Goal: Information Seeking & Learning: Check status

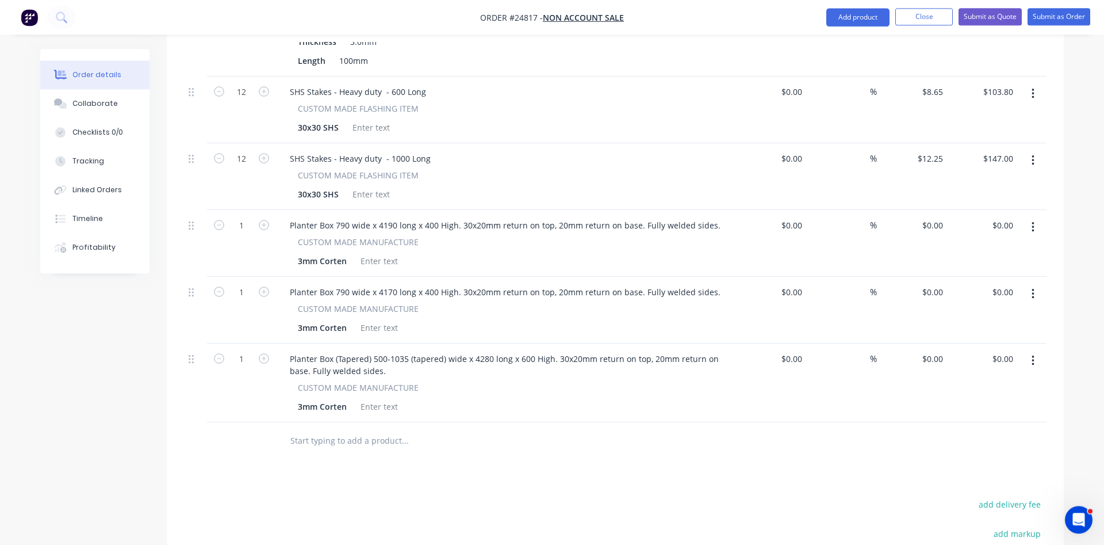
scroll to position [1702, 0]
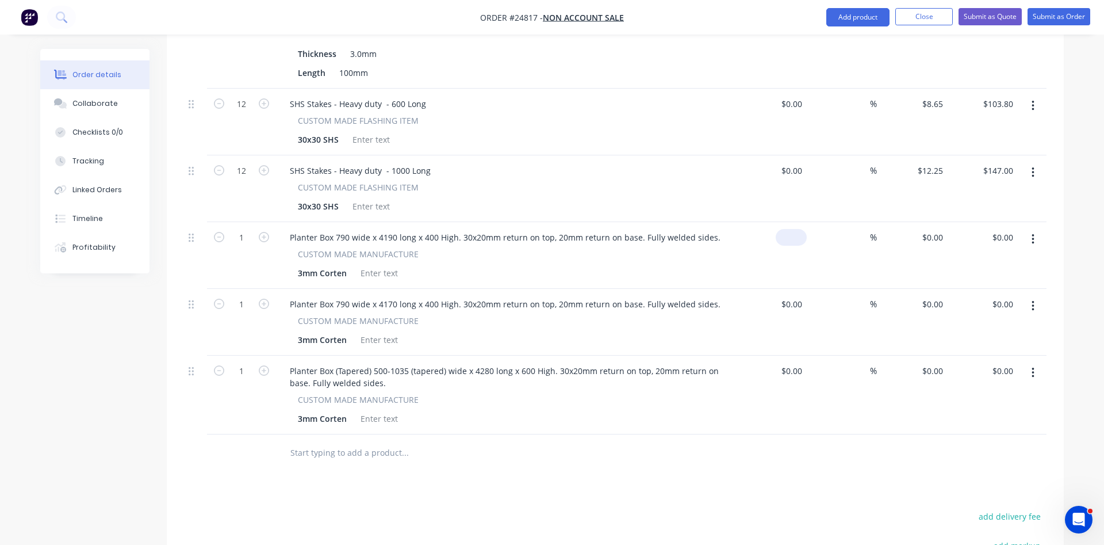
click at [805, 229] on input at bounding box center [793, 237] width 26 height 17
type input "$1,585.00"
click at [802, 296] on input at bounding box center [793, 304] width 26 height 17
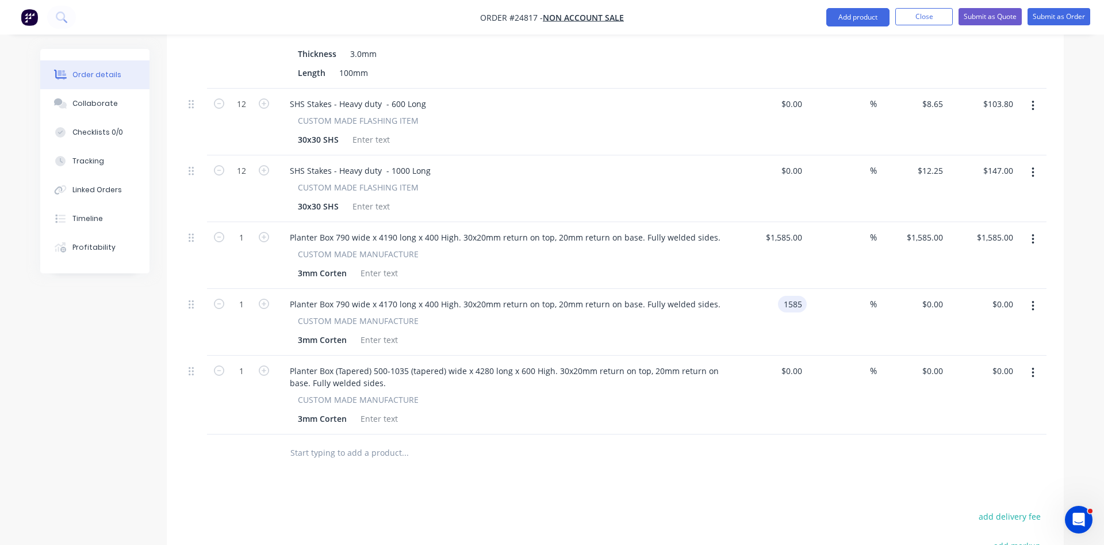
type input "$1,585.00"
click at [694, 393] on div "CUSTOM MADE MANUFACTURE" at bounding box center [506, 399] width 416 height 12
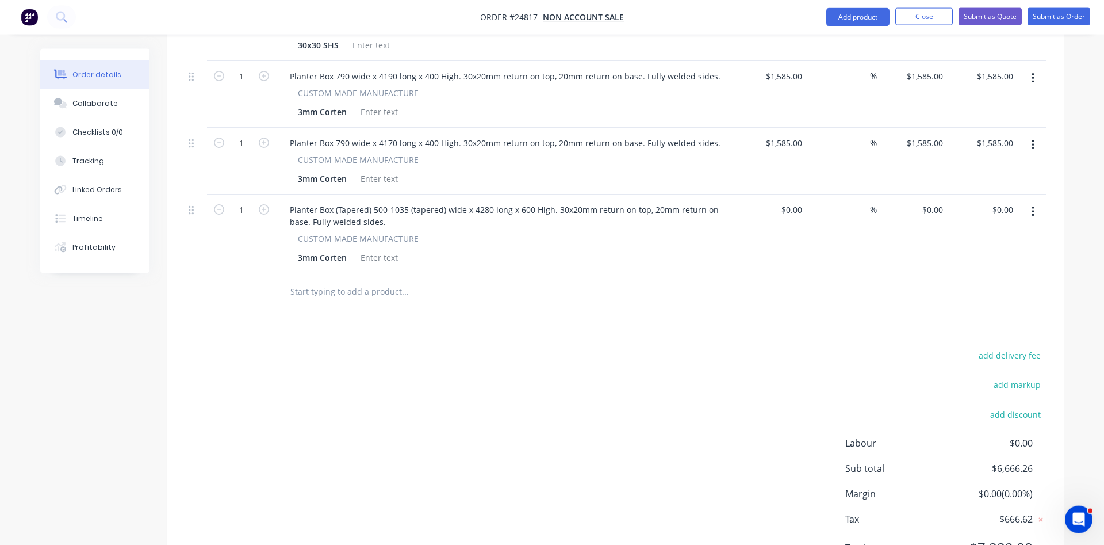
scroll to position [1878, 0]
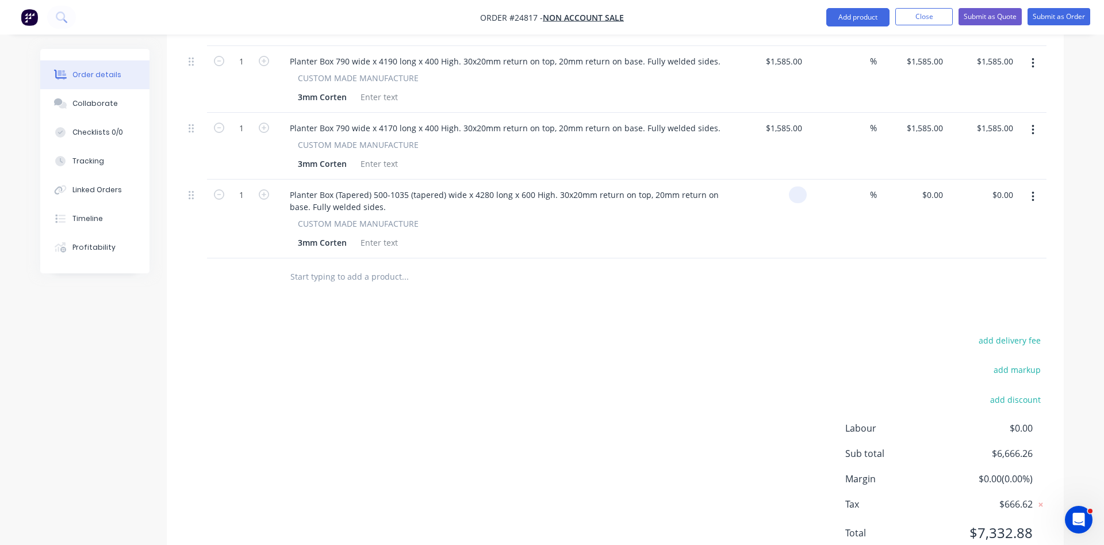
drag, startPoint x: 805, startPoint y: 180, endPoint x: 776, endPoint y: 176, distance: 29.0
click at [776, 179] on div at bounding box center [771, 218] width 71 height 79
type input "$1,980.00"
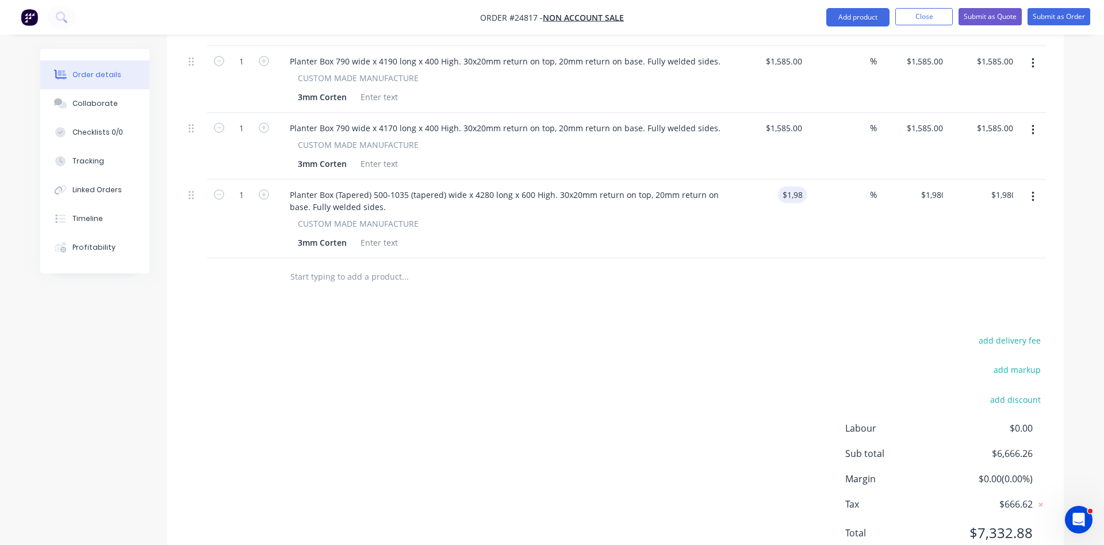
click at [692, 234] on div "3mm Corten" at bounding box center [503, 242] width 421 height 17
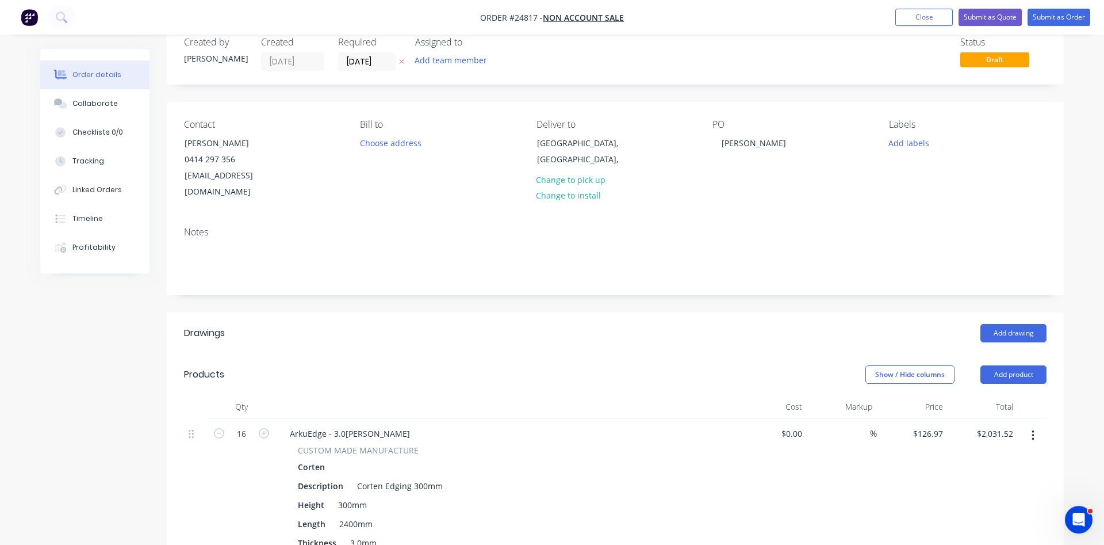
scroll to position [0, 0]
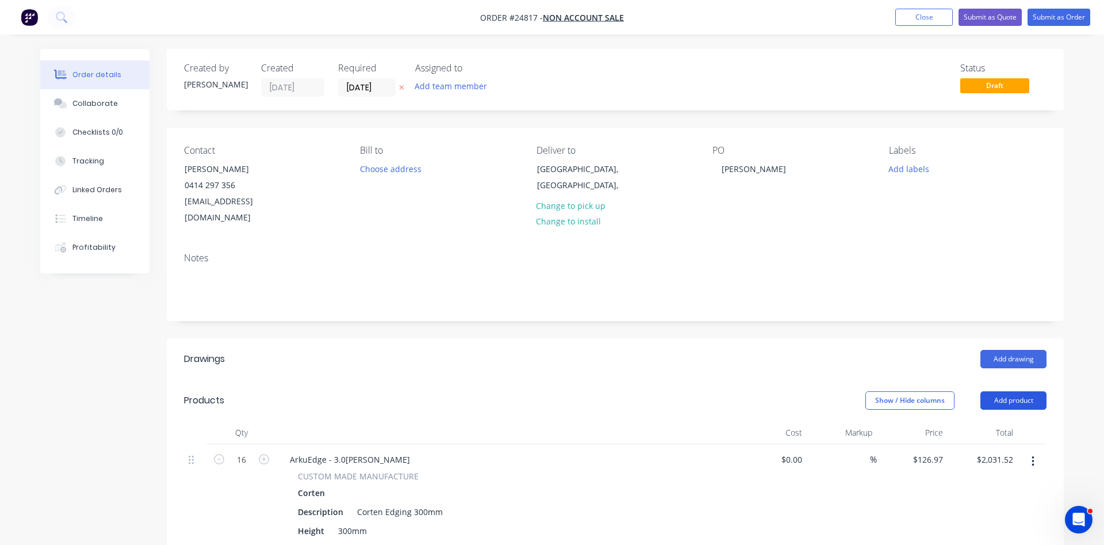
click at [1010, 391] on button "Add product" at bounding box center [1014, 400] width 66 height 18
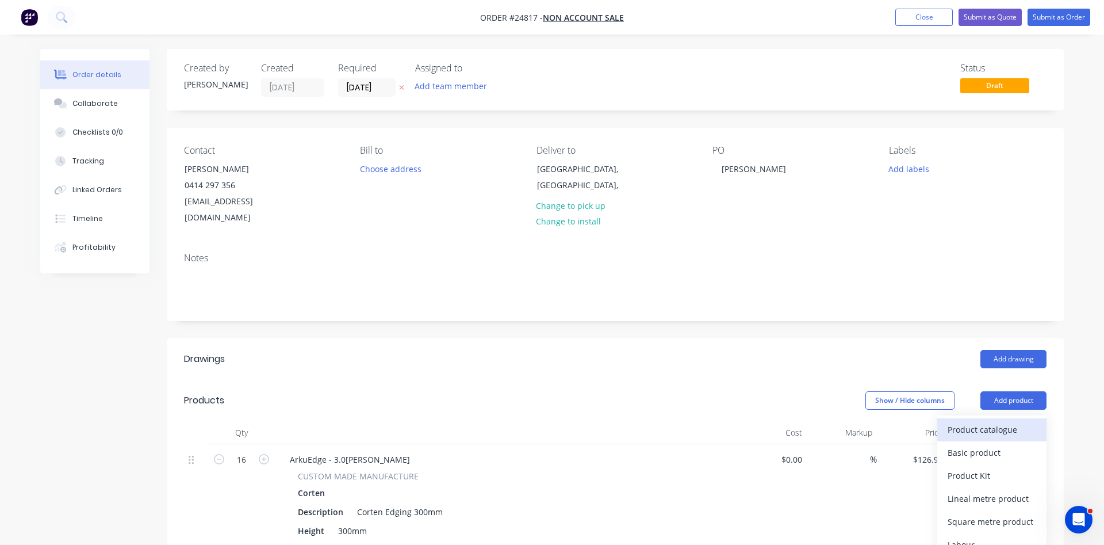
click at [981, 421] on div "Product catalogue" at bounding box center [992, 429] width 89 height 17
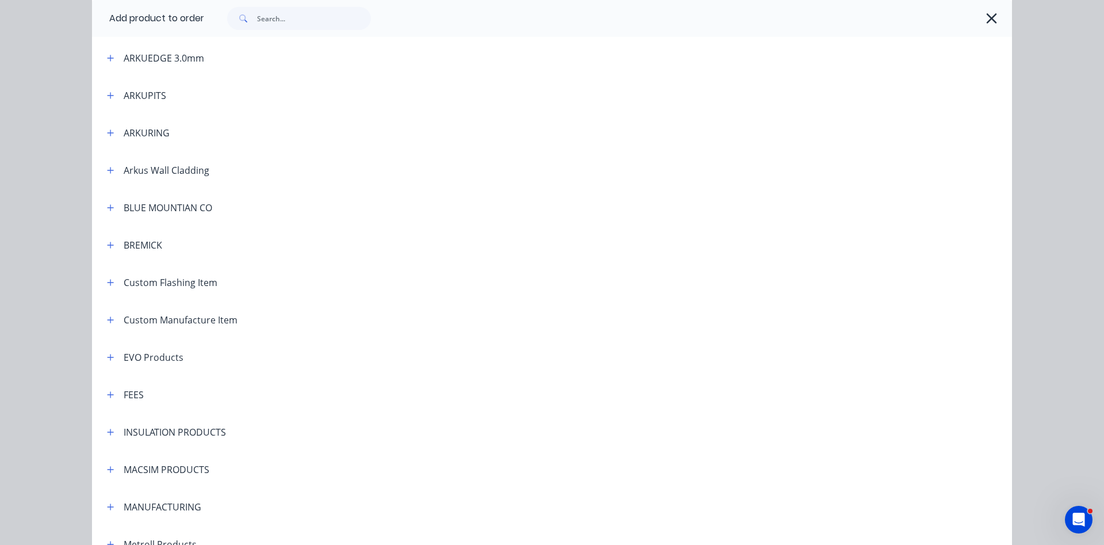
scroll to position [459, 0]
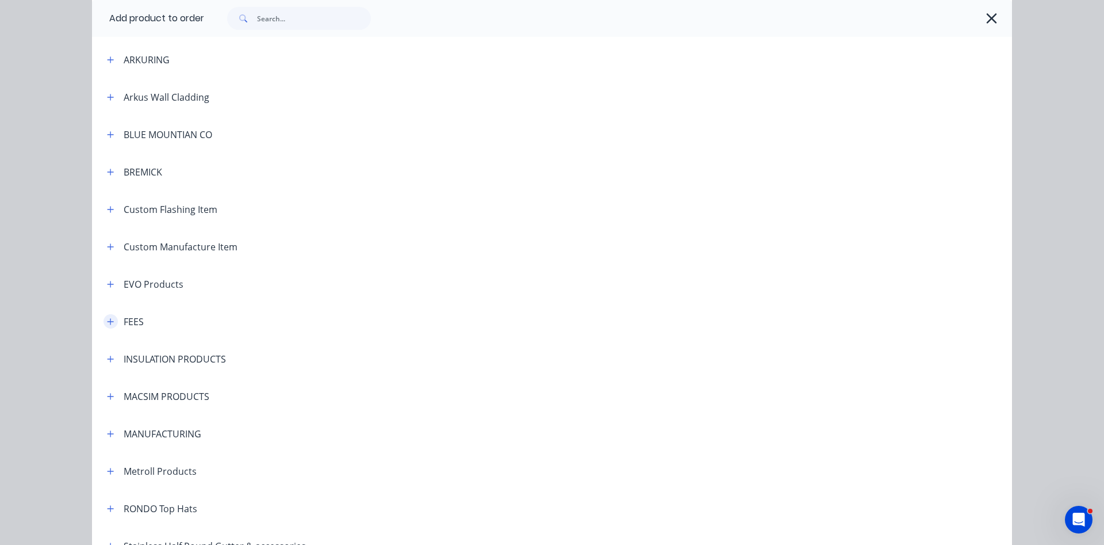
click at [112, 321] on icon "button" at bounding box center [110, 321] width 7 height 8
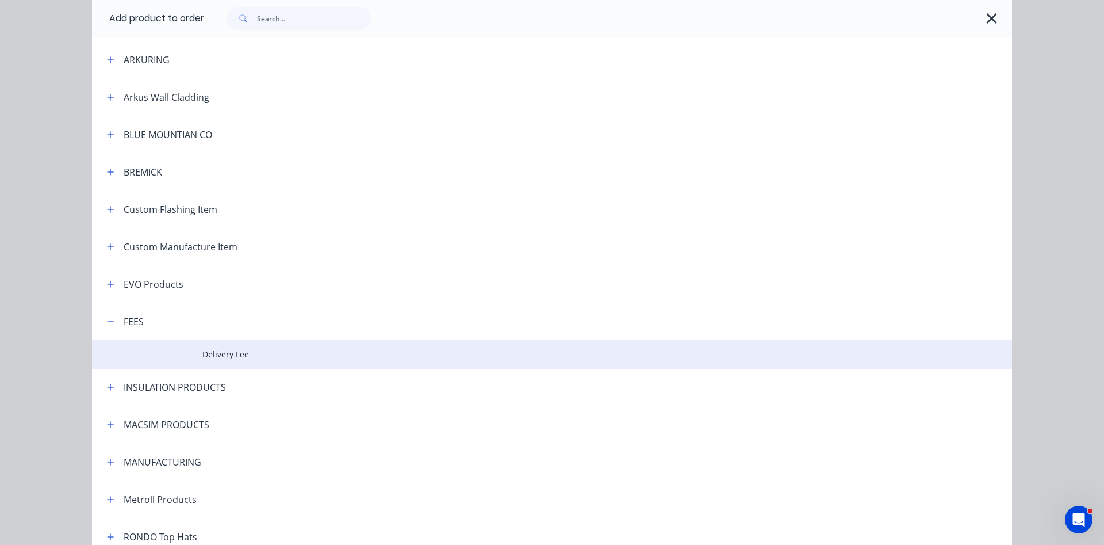
click at [227, 350] on span "Delivery Fee" at bounding box center [526, 354] width 648 height 12
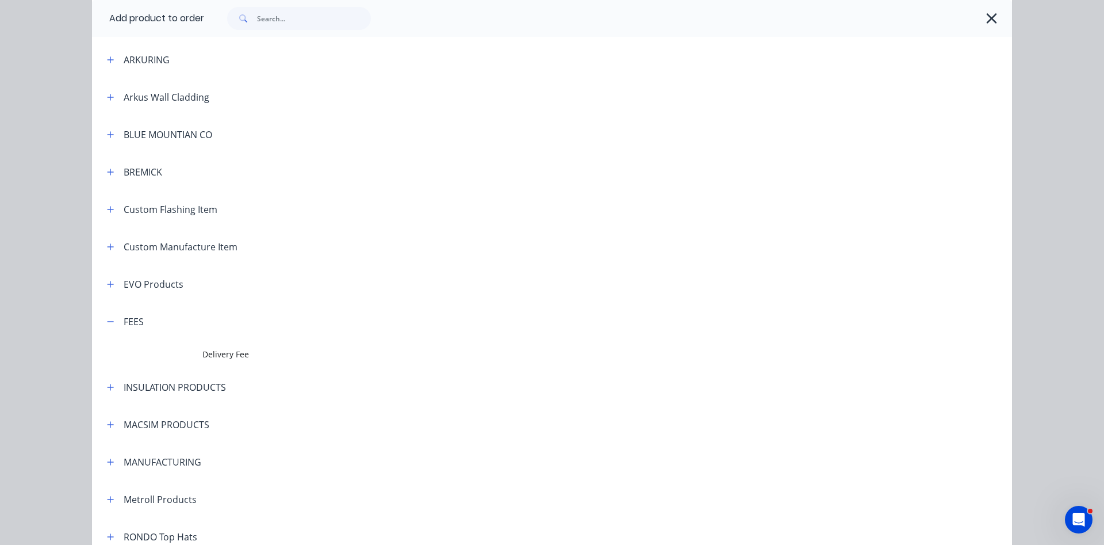
scroll to position [0, 0]
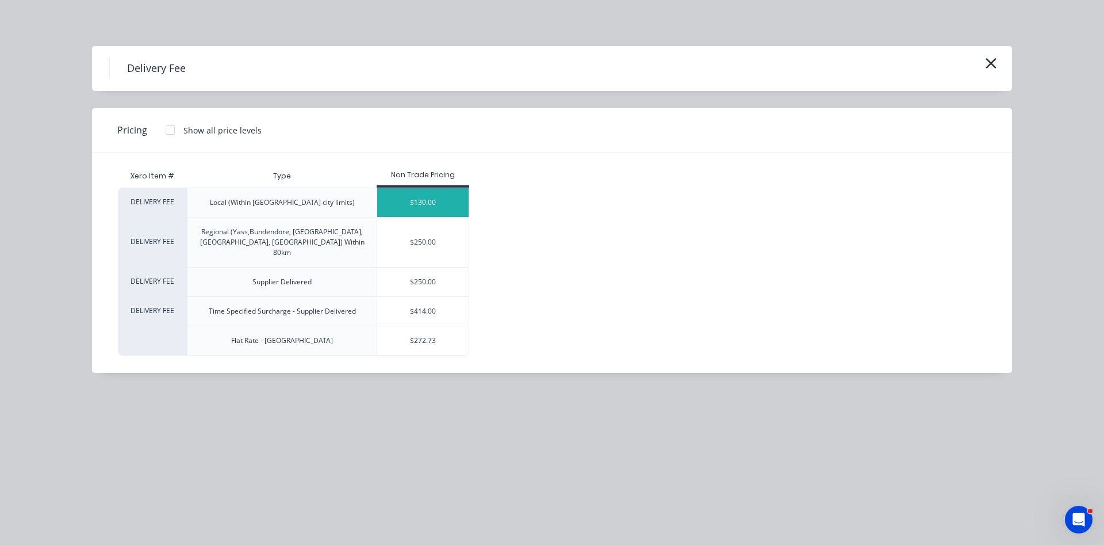
click at [431, 199] on div "$130.00" at bounding box center [422, 202] width 91 height 29
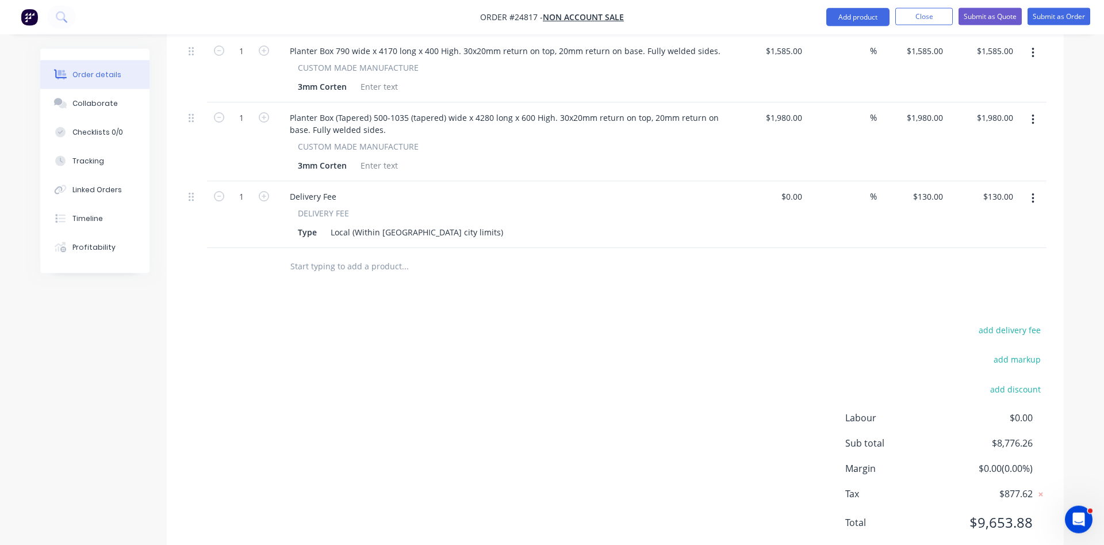
scroll to position [1973, 0]
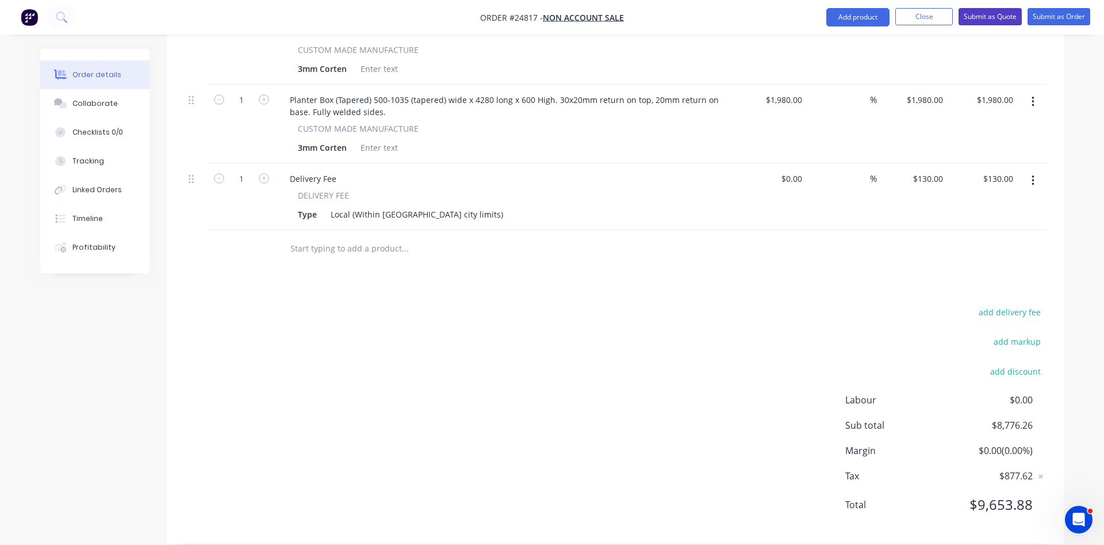
click at [989, 20] on button "Submit as Quote" at bounding box center [990, 16] width 63 height 17
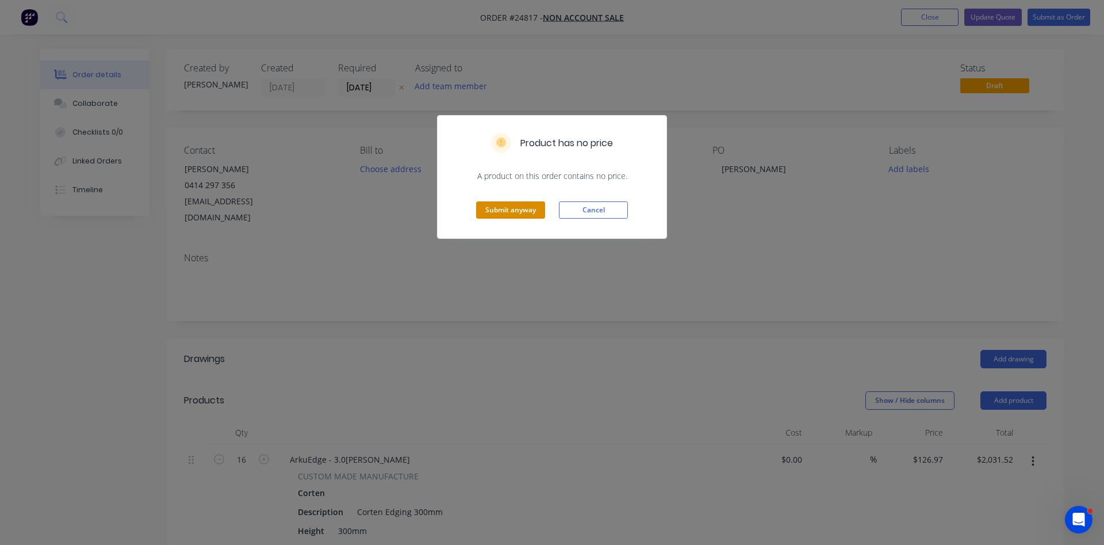
click at [518, 209] on button "Submit anyway" at bounding box center [510, 209] width 69 height 17
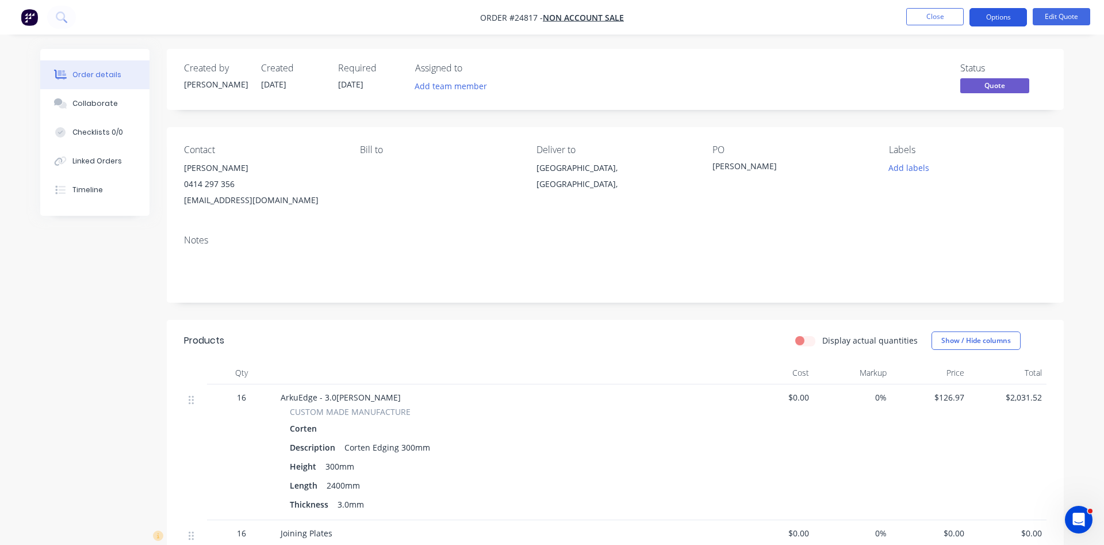
click at [997, 19] on button "Options" at bounding box center [999, 17] width 58 height 18
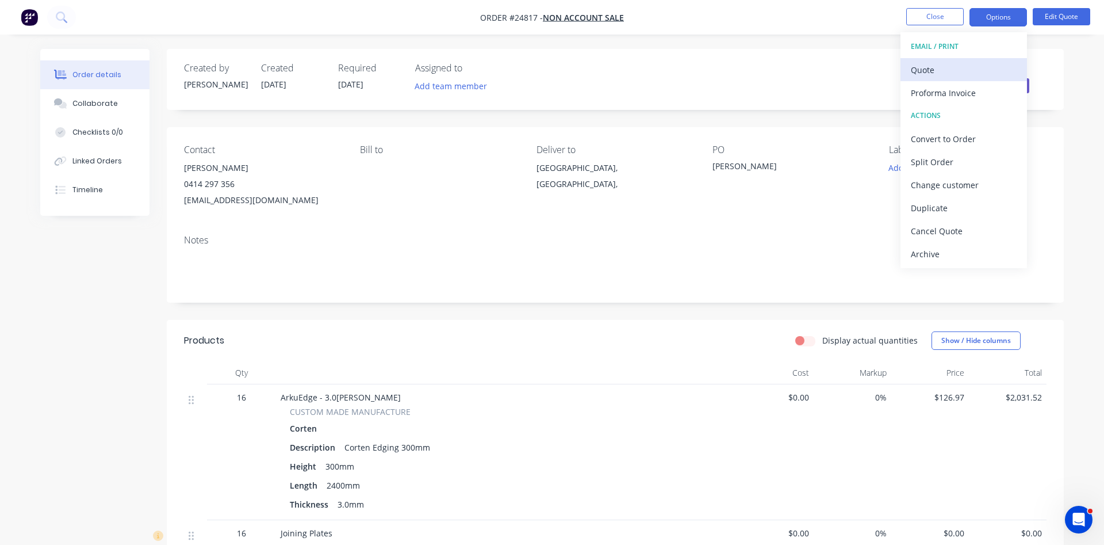
click at [932, 67] on div "Quote" at bounding box center [964, 70] width 106 height 17
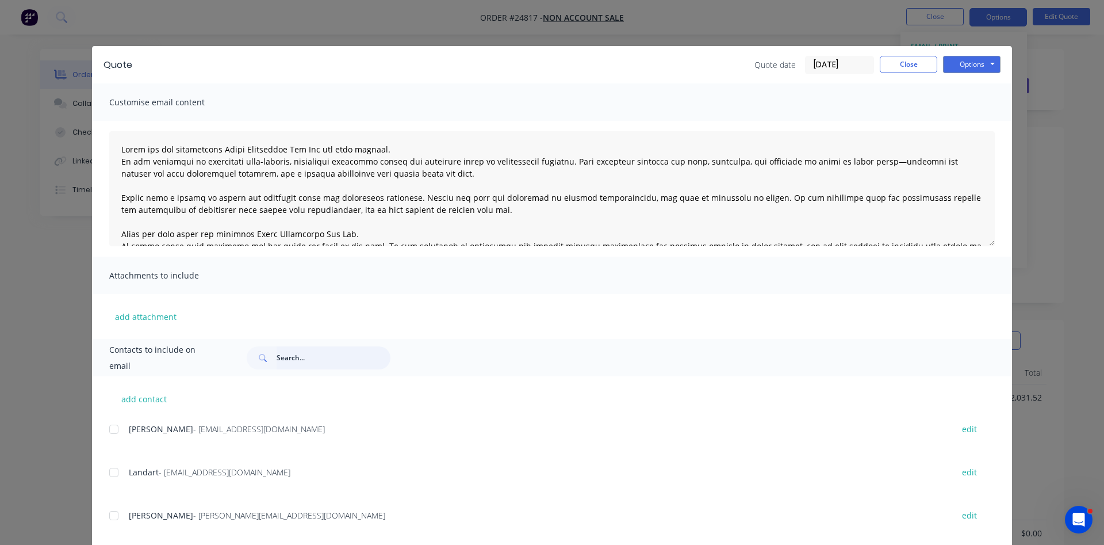
click at [308, 358] on input "text" at bounding box center [334, 357] width 114 height 23
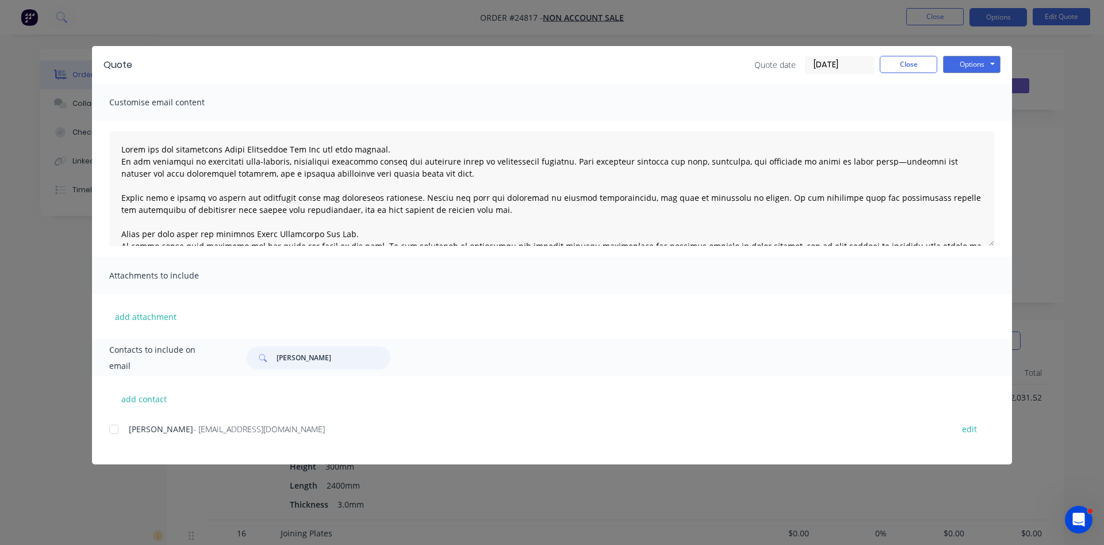
click at [114, 432] on div at bounding box center [113, 429] width 23 height 23
type input "david nappo"
click at [973, 66] on button "Options" at bounding box center [972, 64] width 58 height 17
click at [972, 125] on button "Email" at bounding box center [980, 122] width 74 height 19
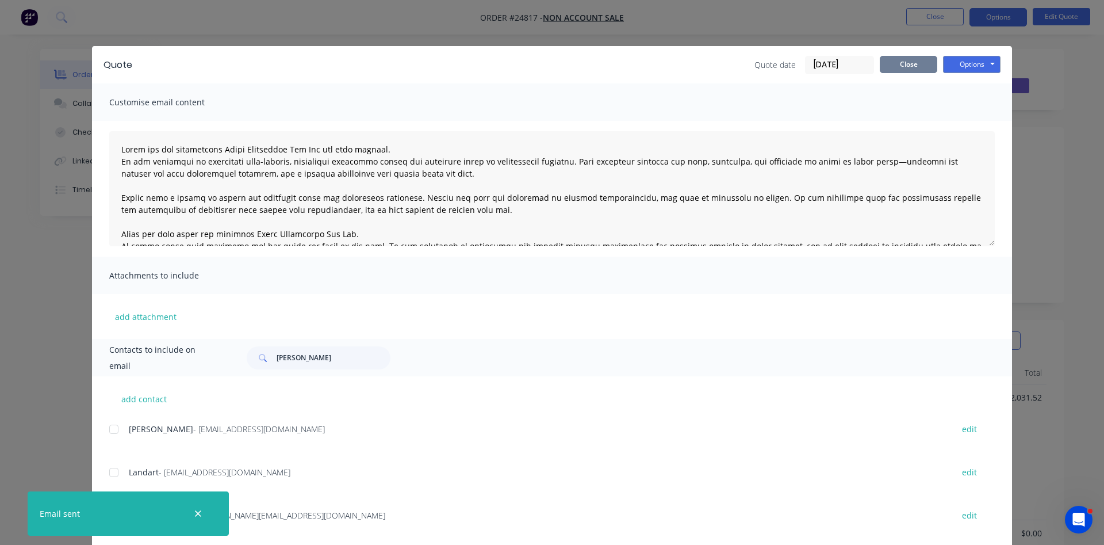
click at [915, 65] on button "Close" at bounding box center [909, 64] width 58 height 17
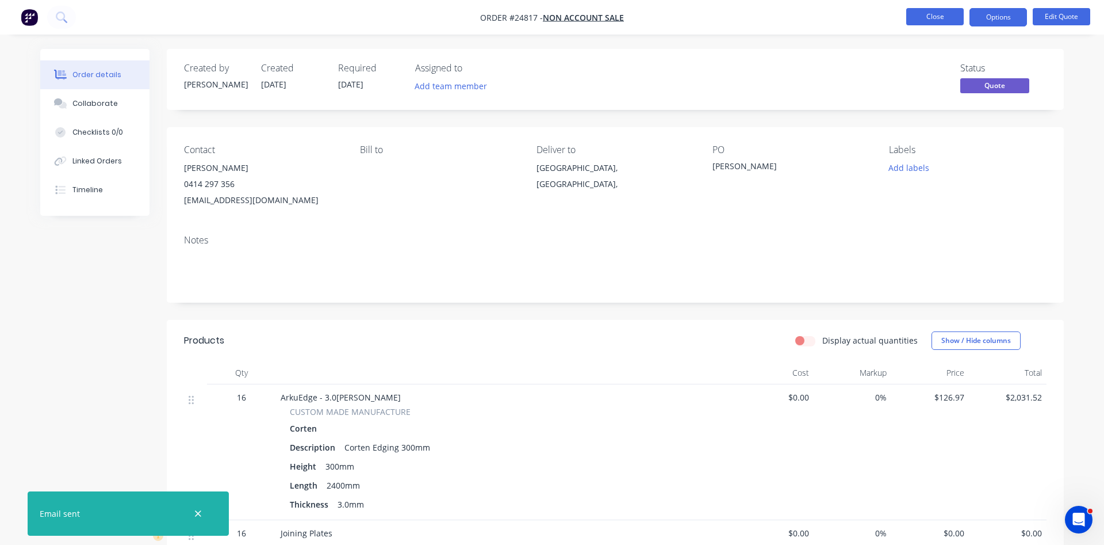
click at [940, 15] on button "Close" at bounding box center [935, 16] width 58 height 17
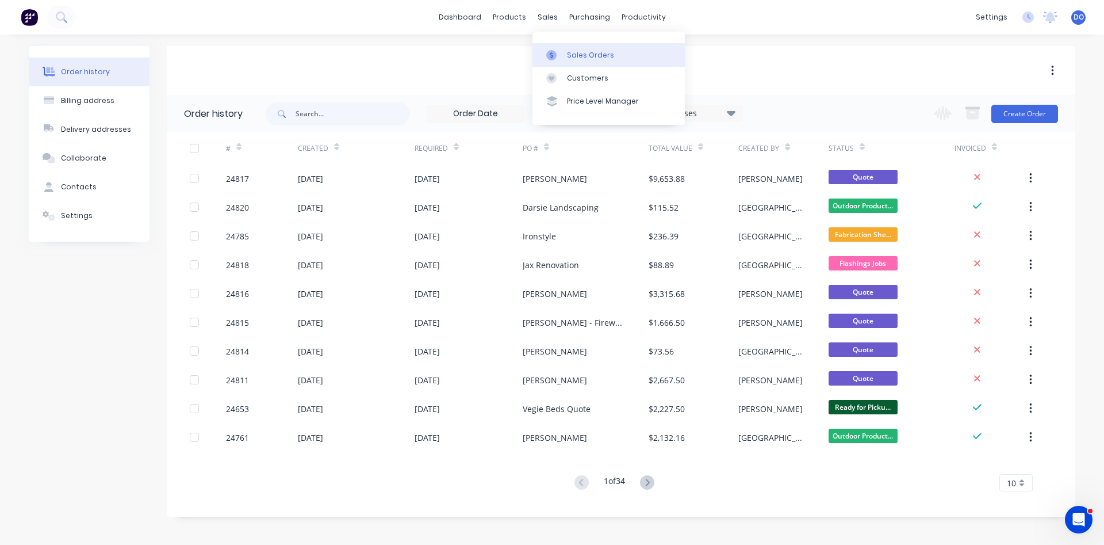
click at [576, 53] on div "Sales Orders" at bounding box center [590, 55] width 47 height 10
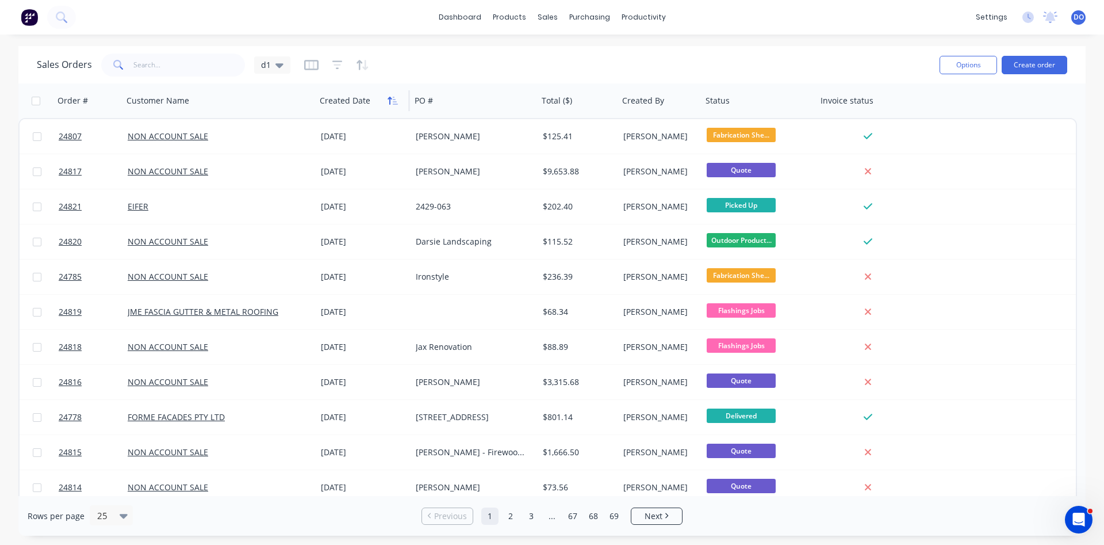
click at [393, 104] on icon "button" at bounding box center [393, 100] width 10 height 9
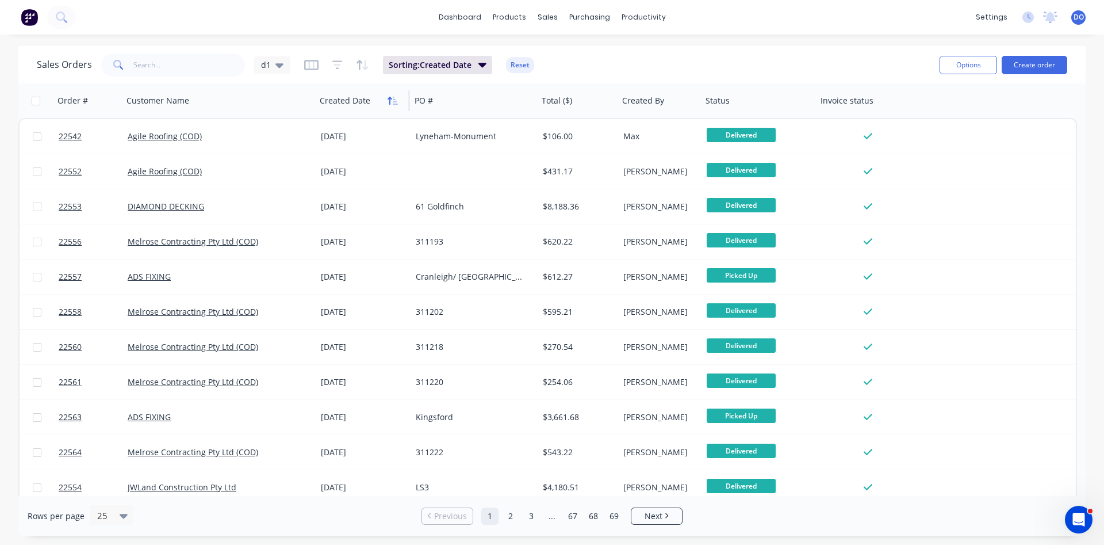
click at [392, 100] on icon "button" at bounding box center [393, 100] width 10 height 9
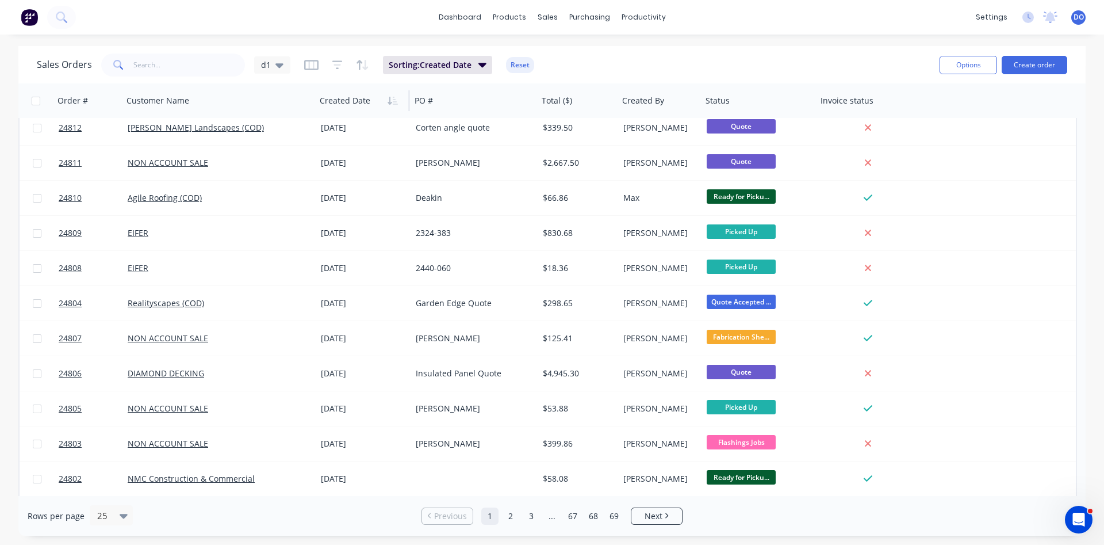
scroll to position [328, 0]
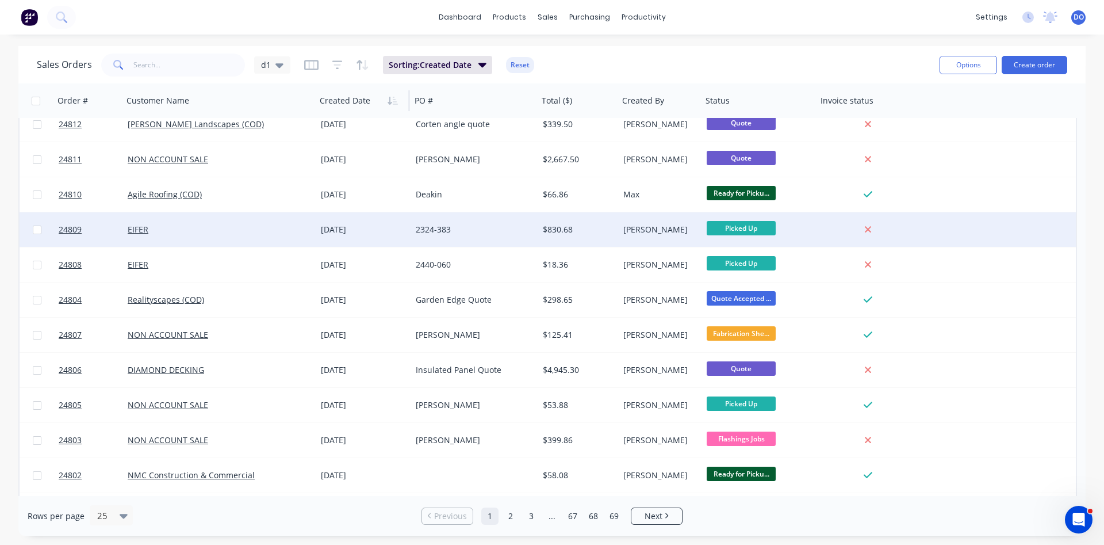
click at [817, 236] on div at bounding box center [870, 229] width 106 height 35
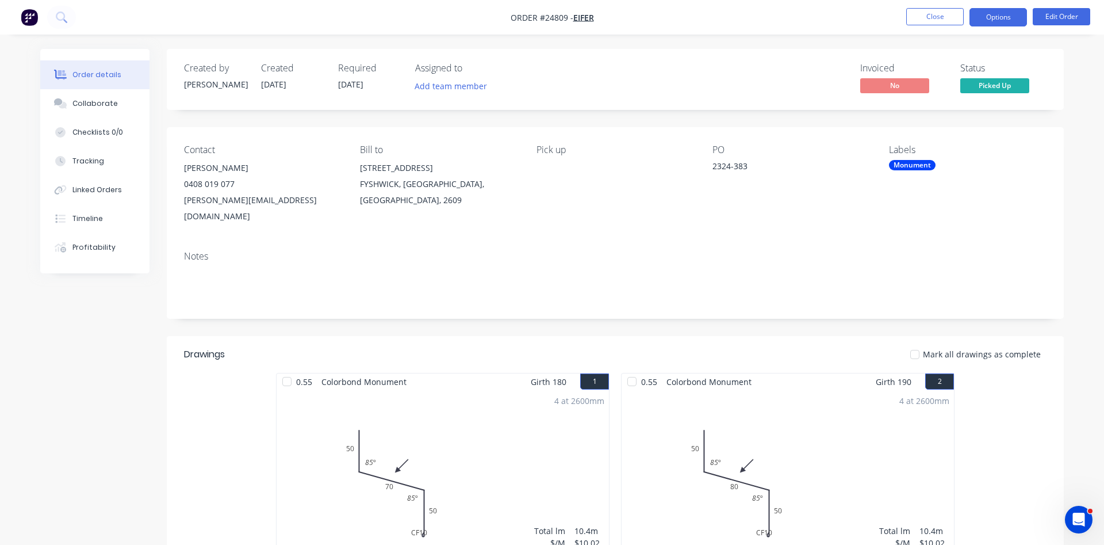
click at [993, 22] on button "Options" at bounding box center [999, 17] width 58 height 18
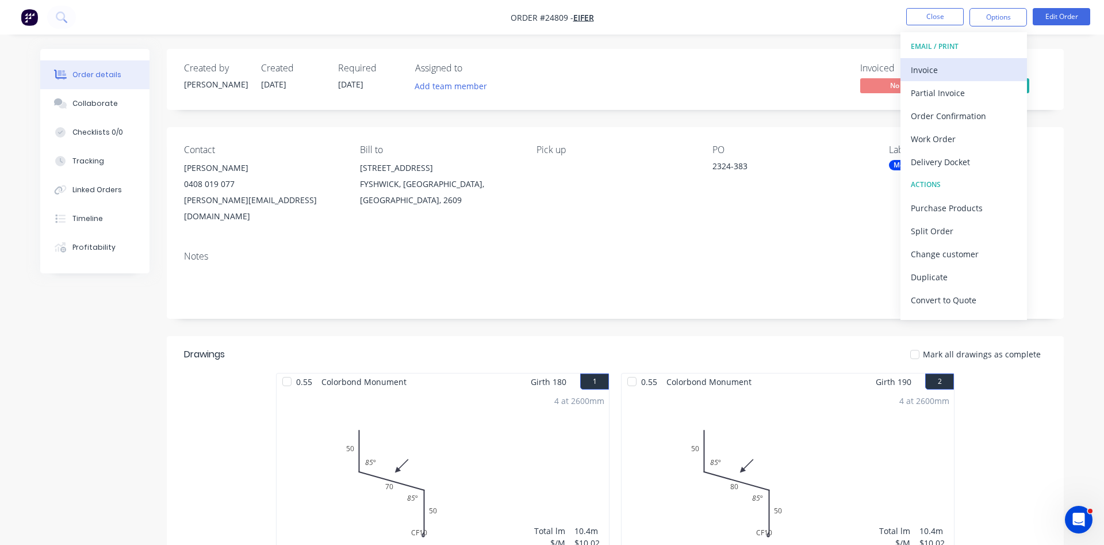
click at [933, 64] on div "Invoice" at bounding box center [964, 70] width 106 height 17
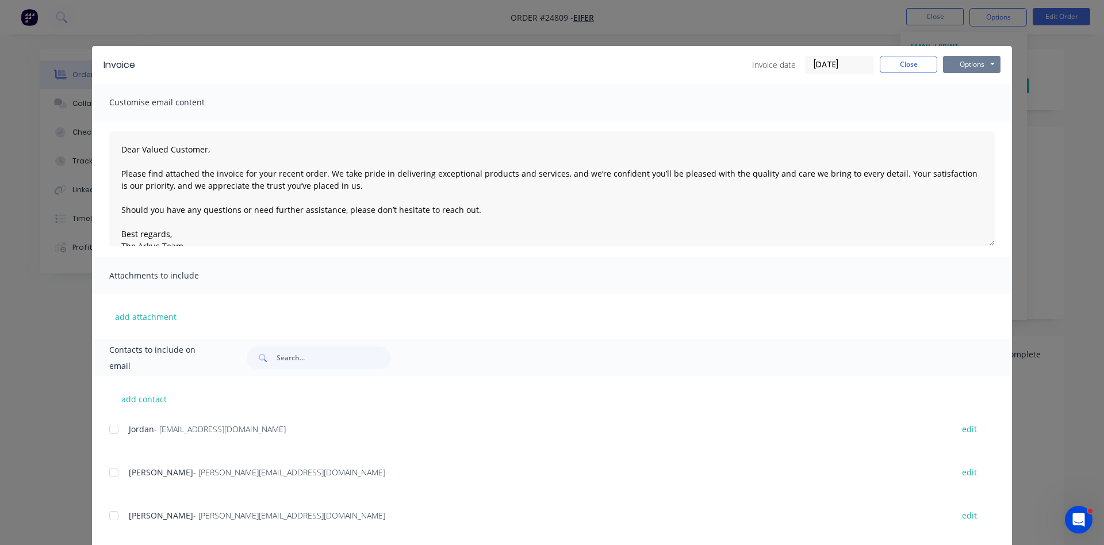
click at [966, 60] on button "Options" at bounding box center [972, 64] width 58 height 17
click at [966, 103] on button "Print" at bounding box center [980, 103] width 74 height 19
click at [912, 62] on button "Close" at bounding box center [909, 64] width 58 height 17
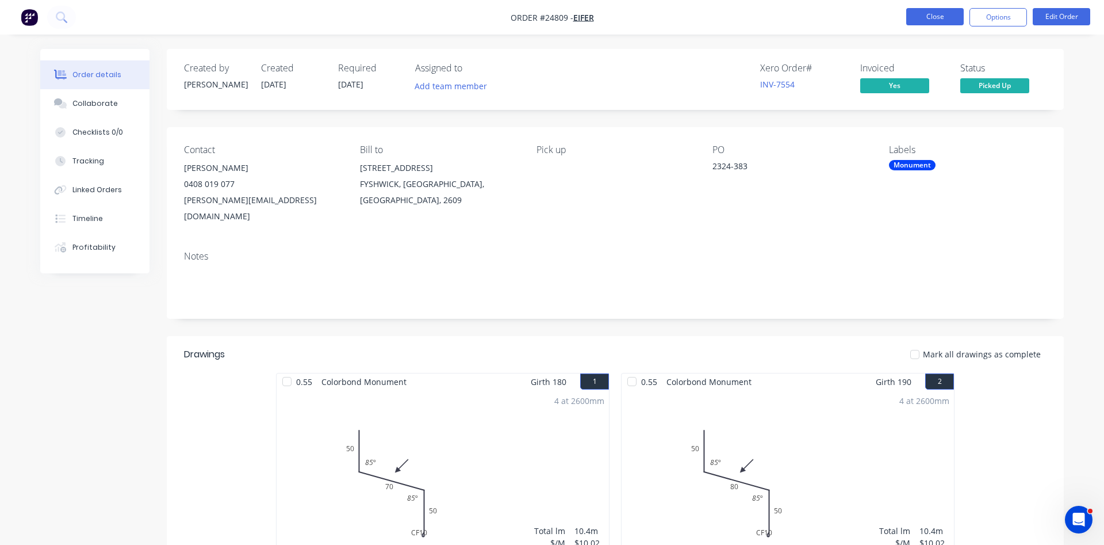
click at [948, 16] on button "Close" at bounding box center [935, 16] width 58 height 17
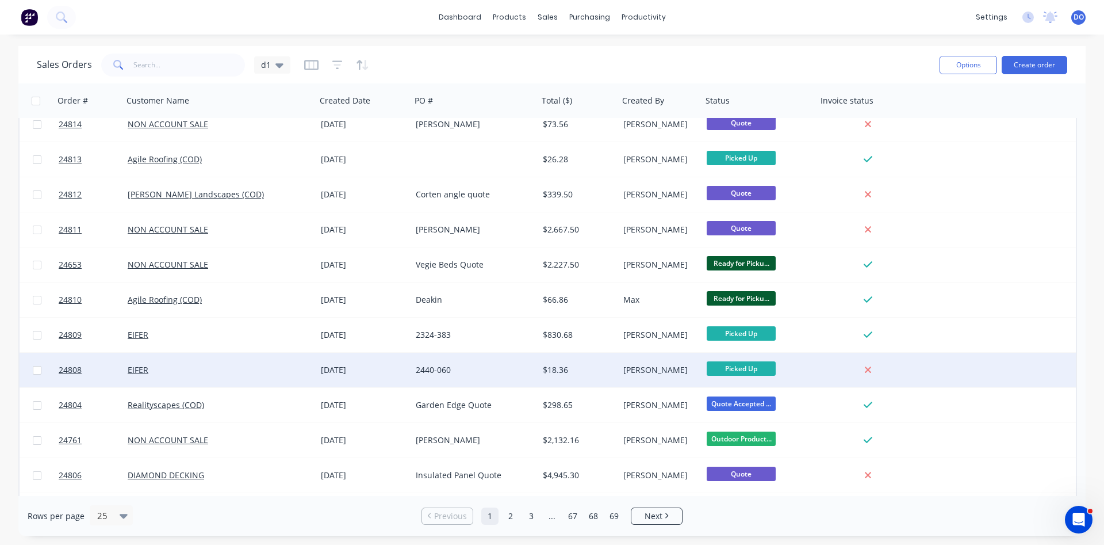
scroll to position [393, 0]
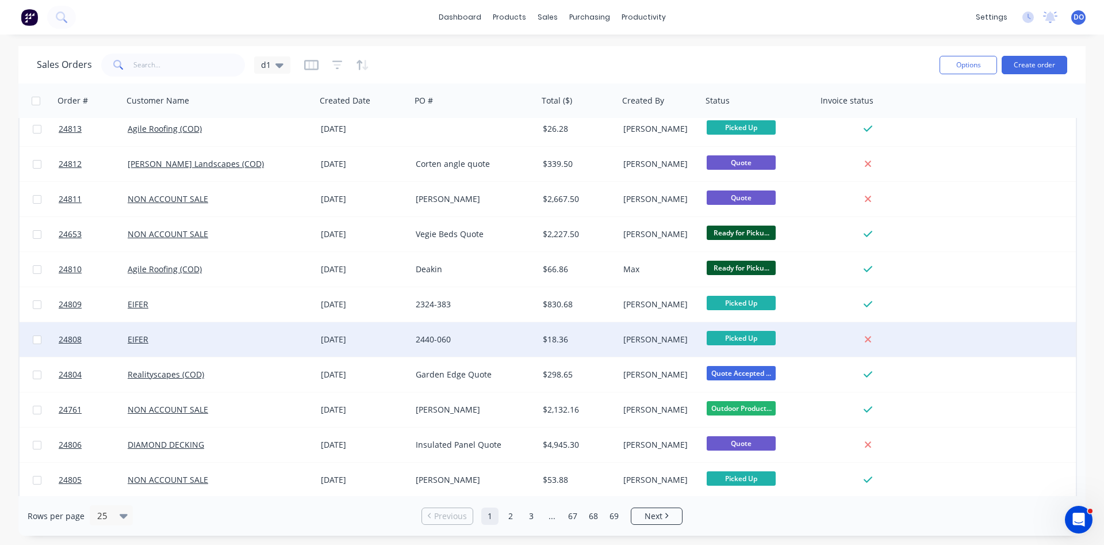
click at [805, 338] on div "Picked Up" at bounding box center [757, 339] width 101 height 17
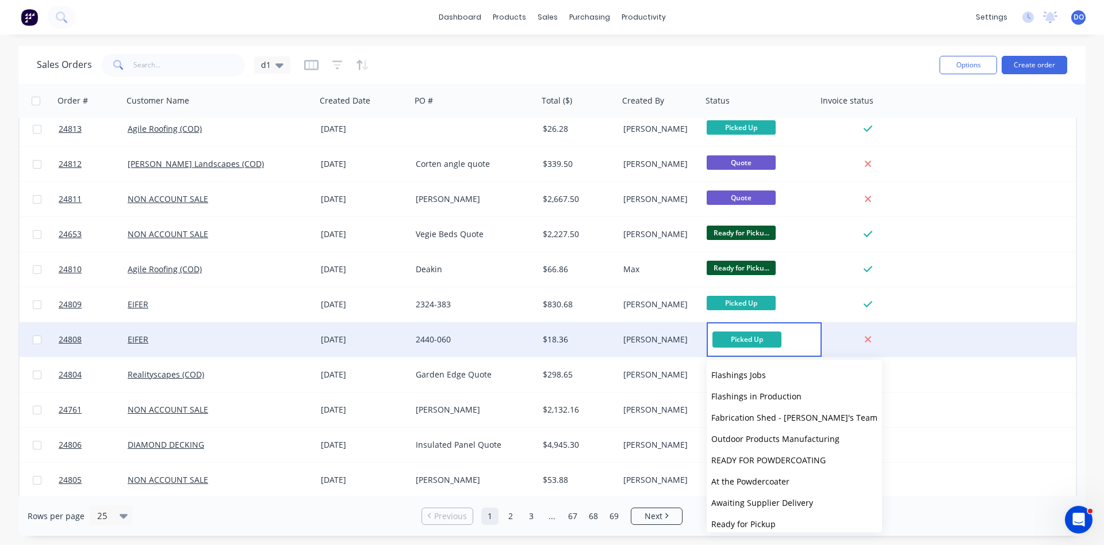
click at [646, 340] on div "[PERSON_NAME]" at bounding box center [658, 340] width 71 height 12
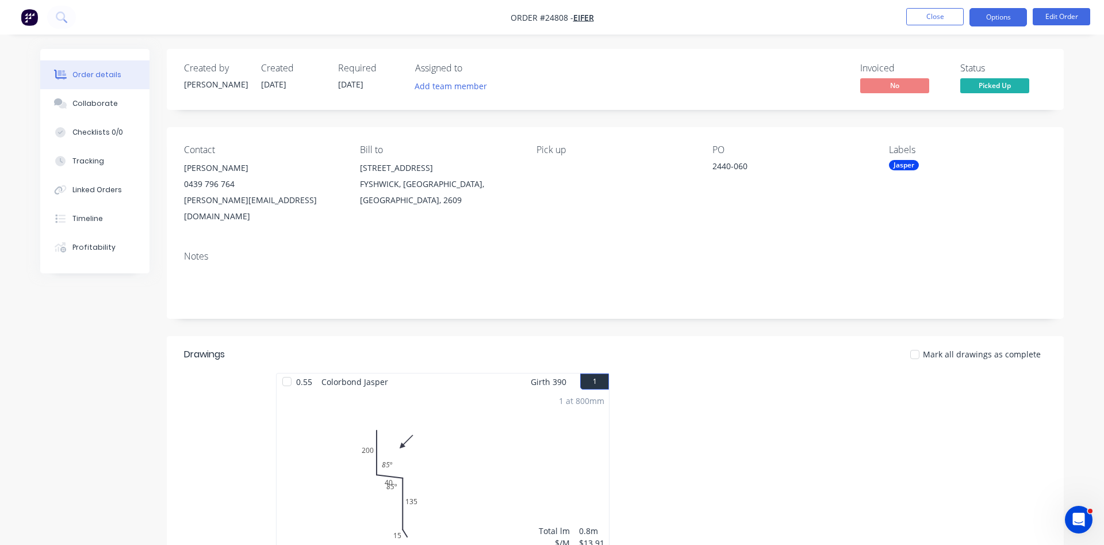
click at [994, 17] on button "Options" at bounding box center [999, 17] width 58 height 18
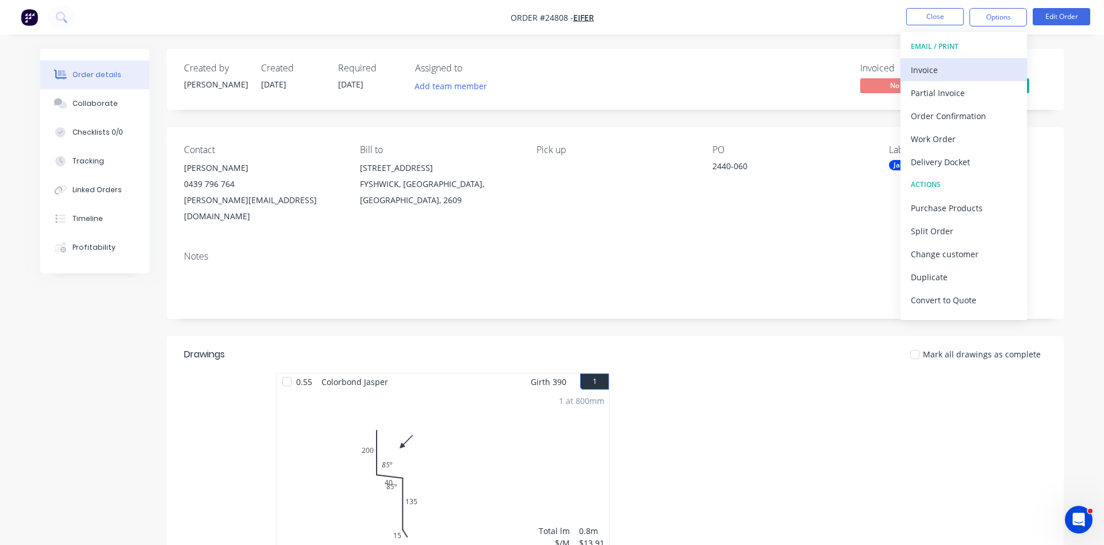
click at [951, 69] on div "Invoice" at bounding box center [964, 70] width 106 height 17
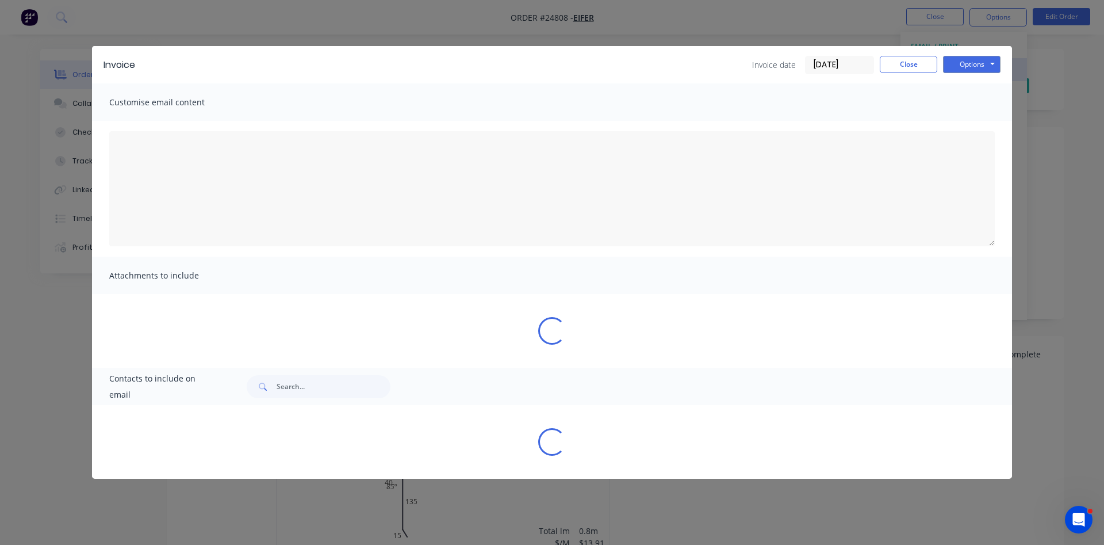
type textarea "Dear Valued Customer, Please find attached the invoice for your recent order. W…"
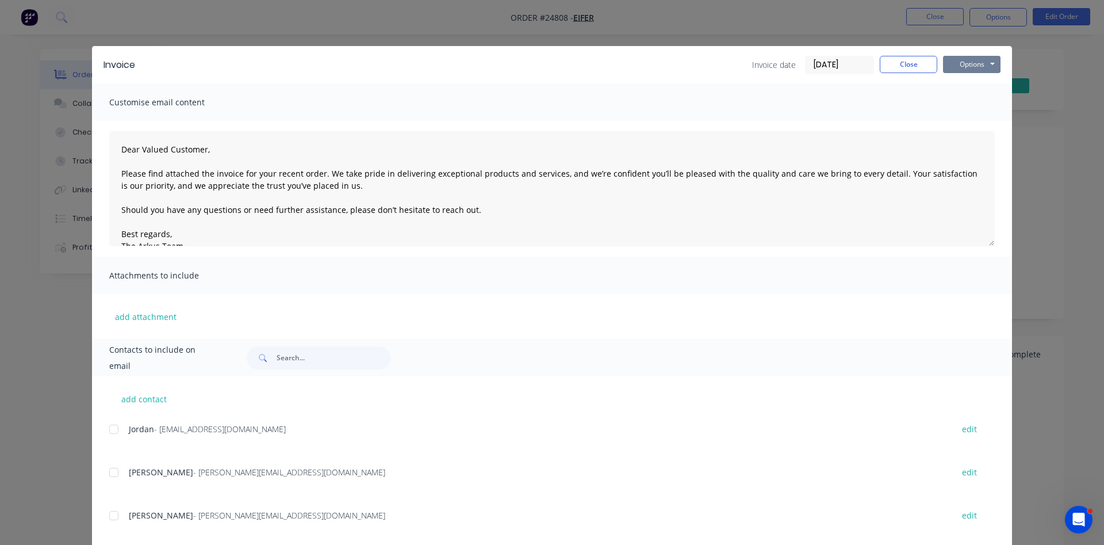
click at [971, 66] on button "Options" at bounding box center [972, 64] width 58 height 17
click at [973, 101] on button "Print" at bounding box center [980, 103] width 74 height 19
click at [905, 62] on button "Close" at bounding box center [909, 64] width 58 height 17
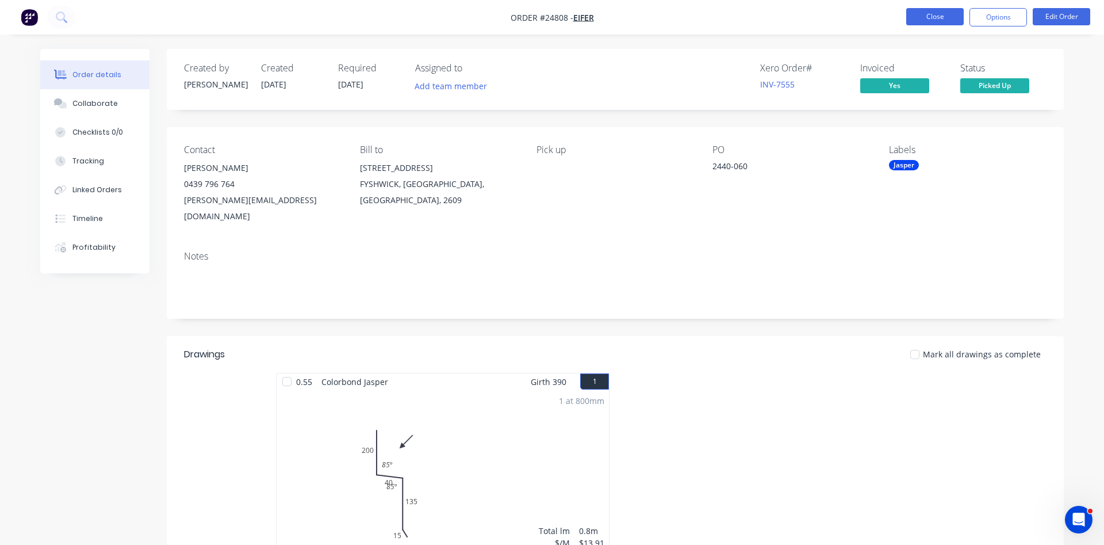
click at [937, 14] on button "Close" at bounding box center [935, 16] width 58 height 17
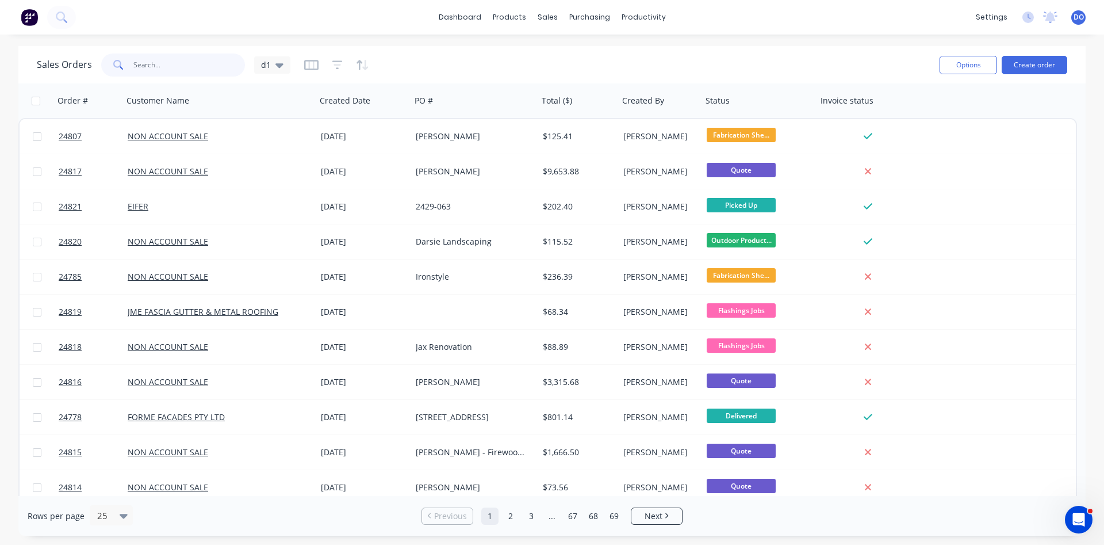
click at [189, 60] on input "text" at bounding box center [189, 64] width 112 height 23
type input "shopify"
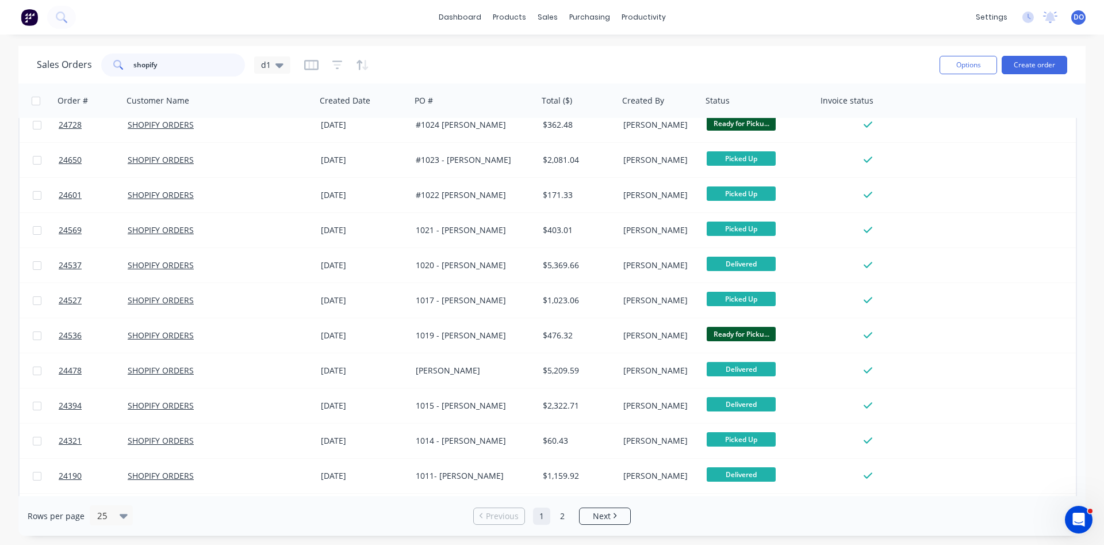
scroll to position [197, 0]
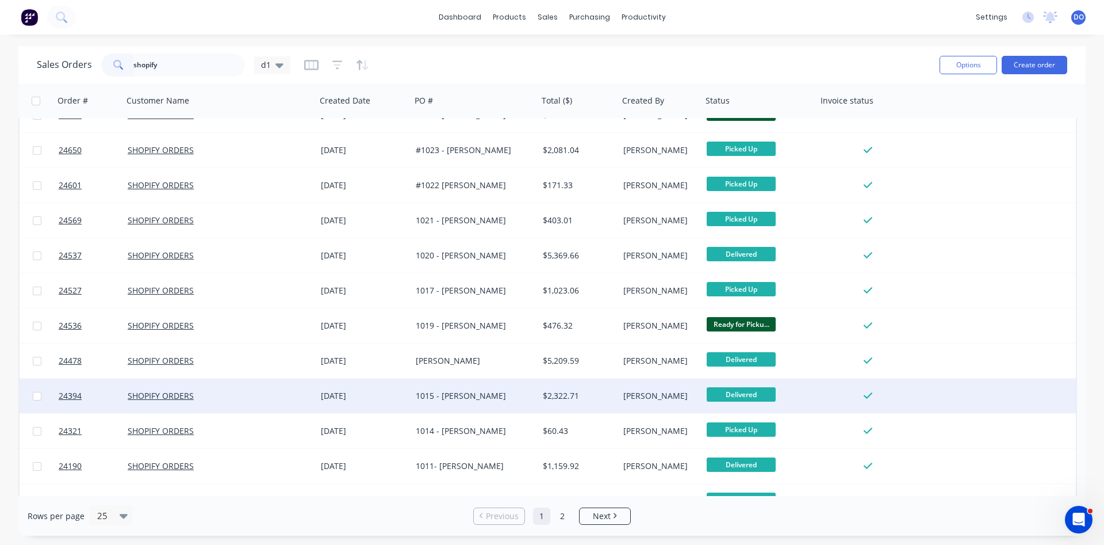
click at [461, 400] on div "1015 - [PERSON_NAME]" at bounding box center [472, 396] width 112 height 12
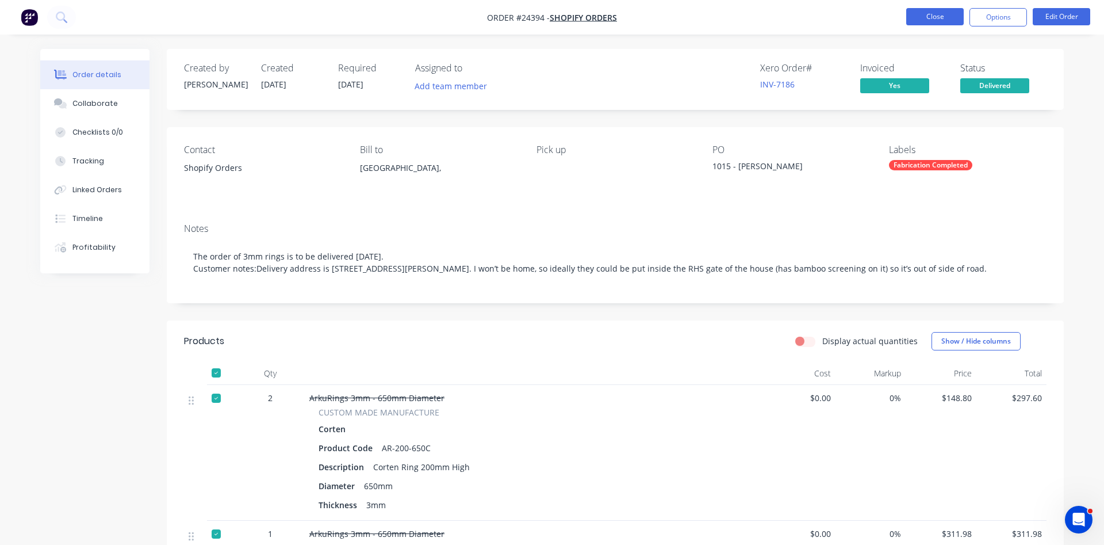
click at [920, 18] on button "Close" at bounding box center [935, 16] width 58 height 17
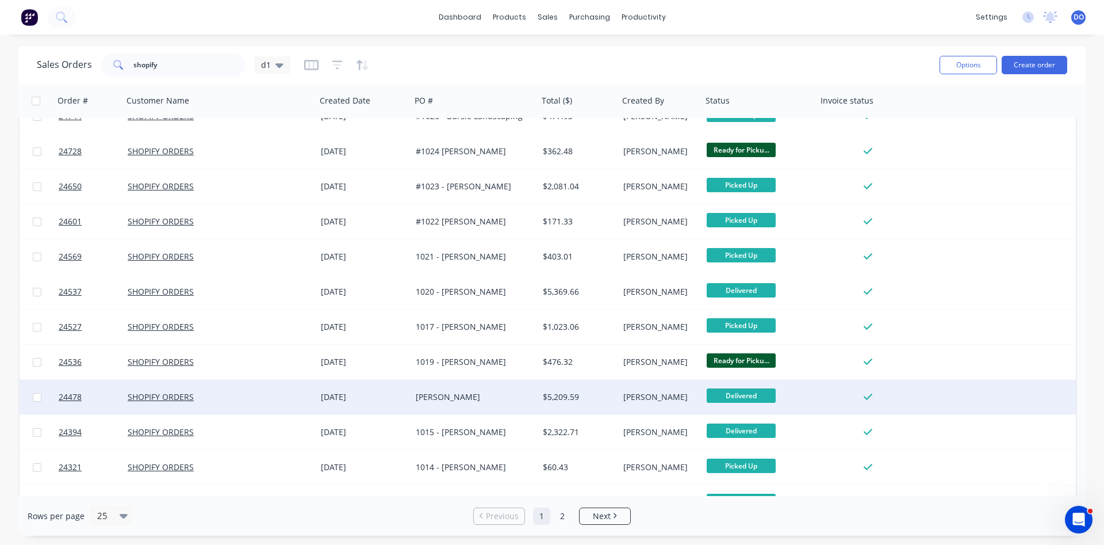
scroll to position [197, 0]
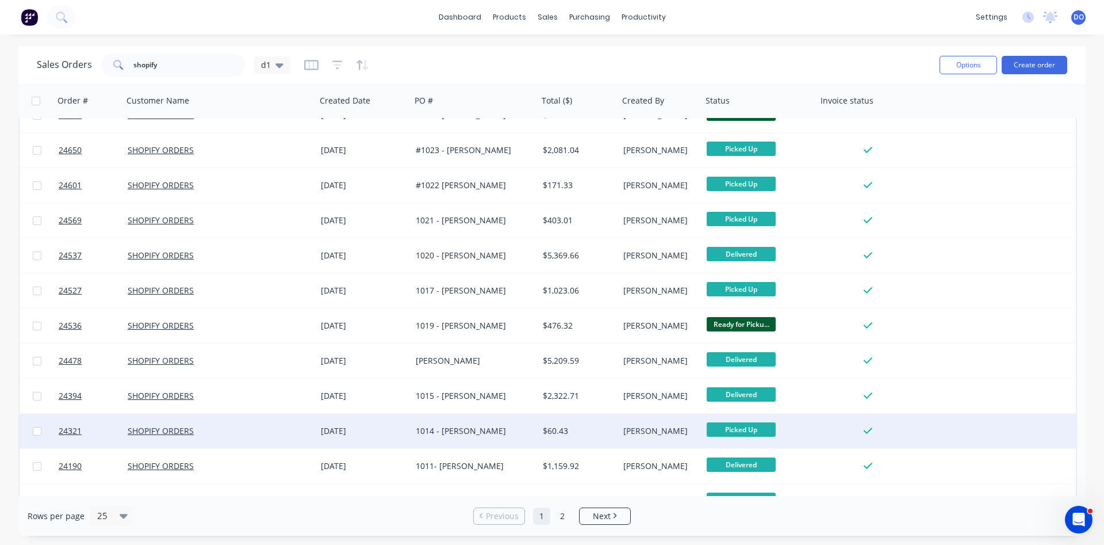
click at [456, 431] on div "1014 - [PERSON_NAME]" at bounding box center [472, 431] width 112 height 12
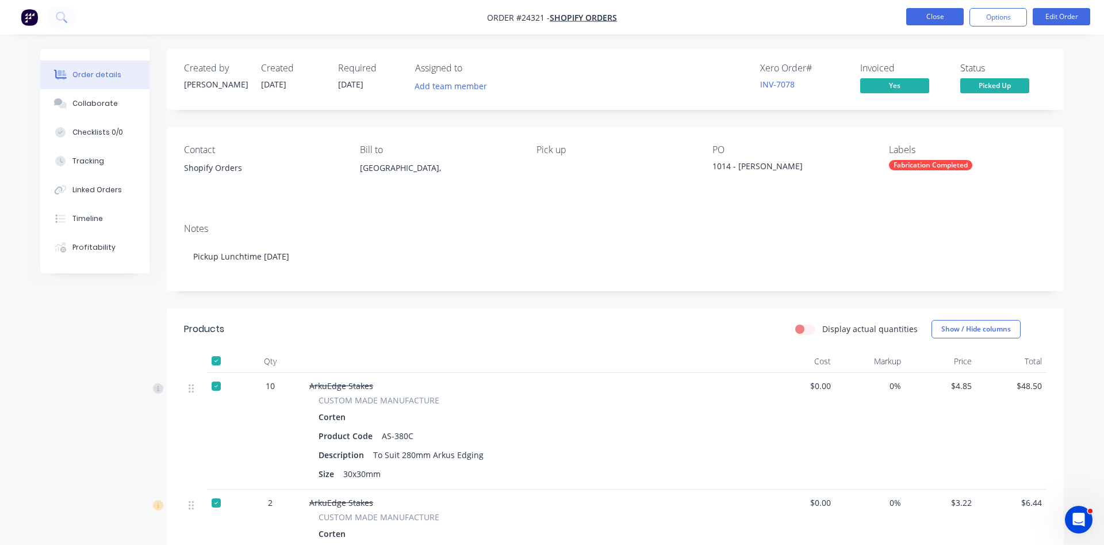
click at [948, 16] on button "Close" at bounding box center [935, 16] width 58 height 17
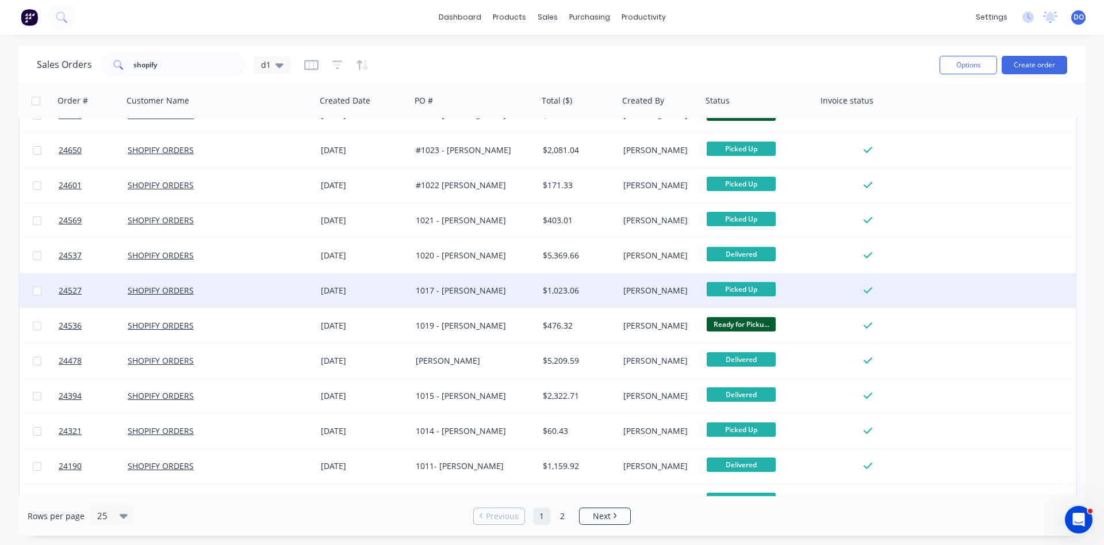
scroll to position [262, 0]
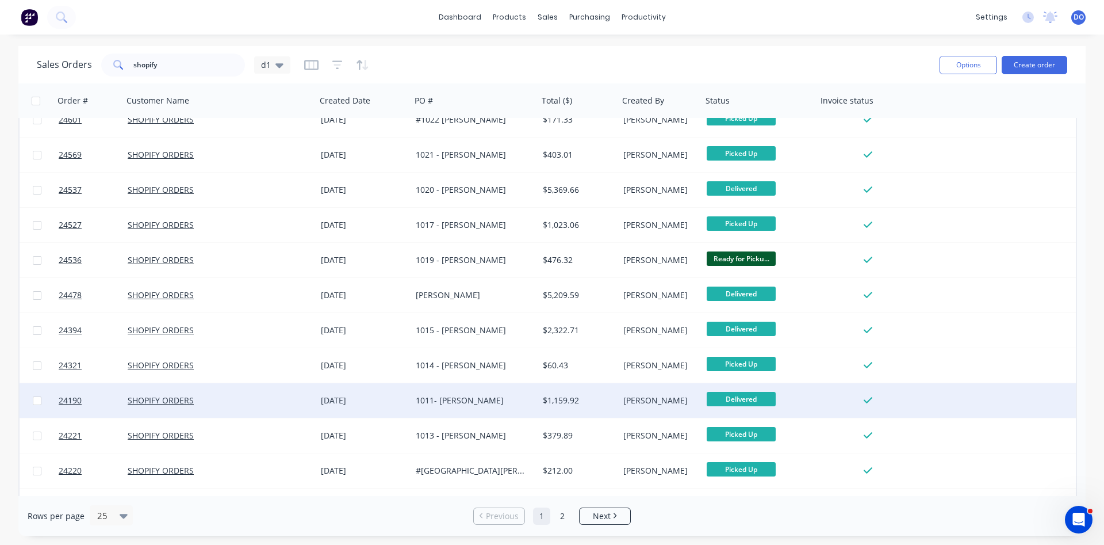
click at [462, 396] on div "1011- [PERSON_NAME]" at bounding box center [472, 401] width 112 height 12
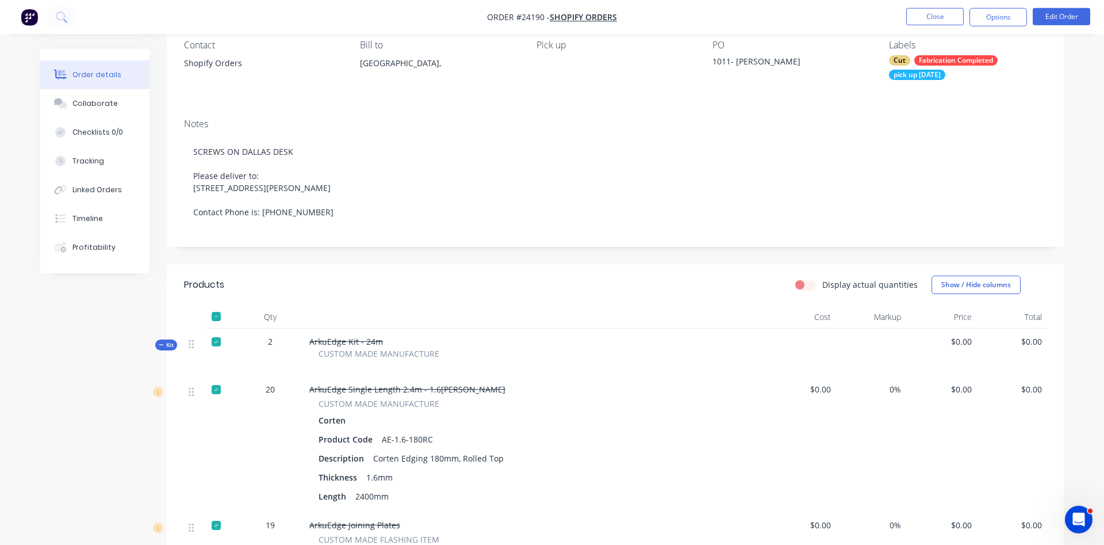
scroll to position [117, 0]
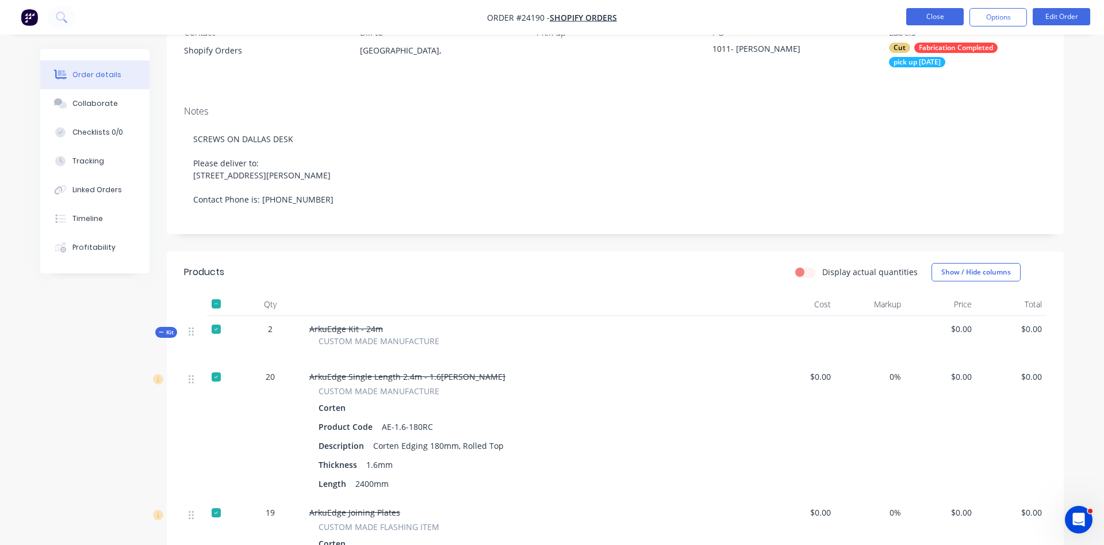
click at [931, 17] on button "Close" at bounding box center [935, 16] width 58 height 17
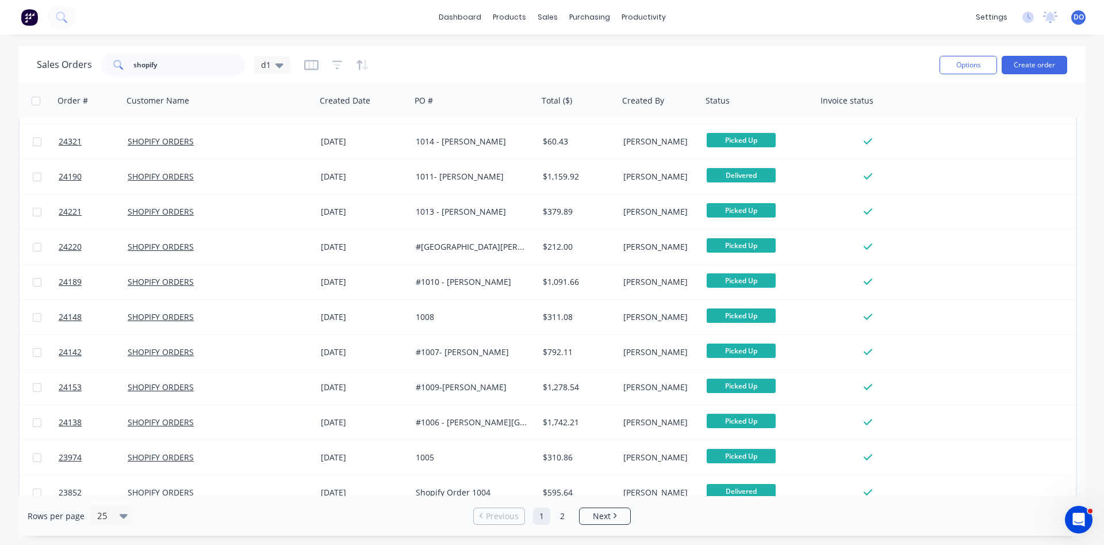
scroll to position [499, 0]
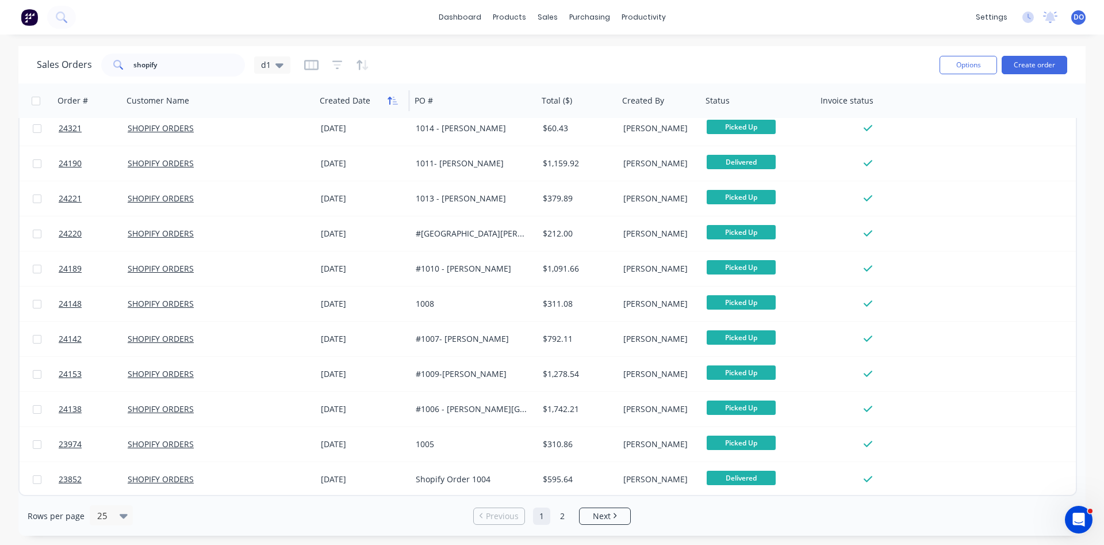
click at [393, 103] on icon "button" at bounding box center [393, 100] width 10 height 9
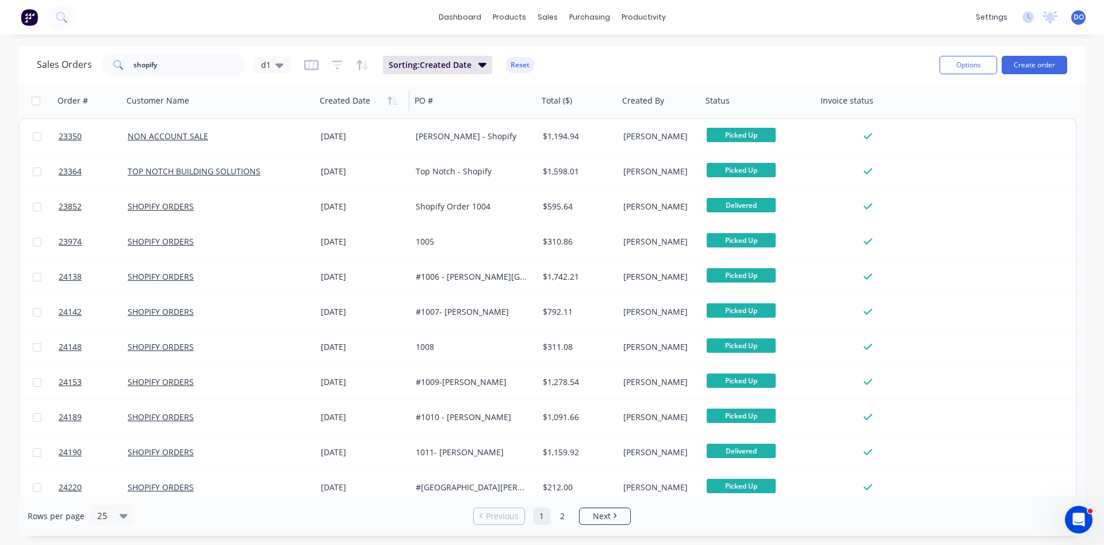
click at [393, 103] on icon "button" at bounding box center [393, 100] width 10 height 9
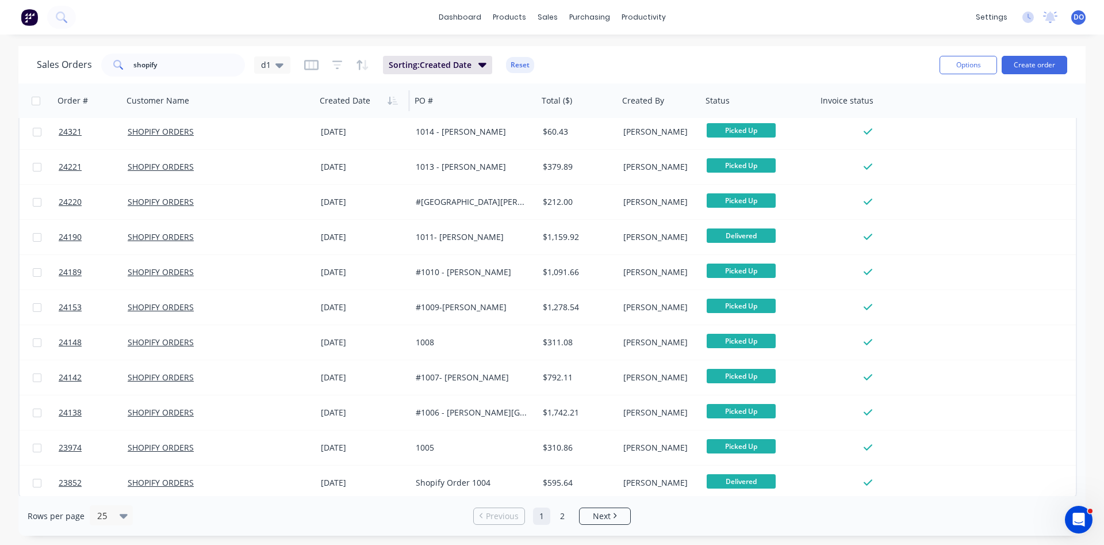
scroll to position [499, 0]
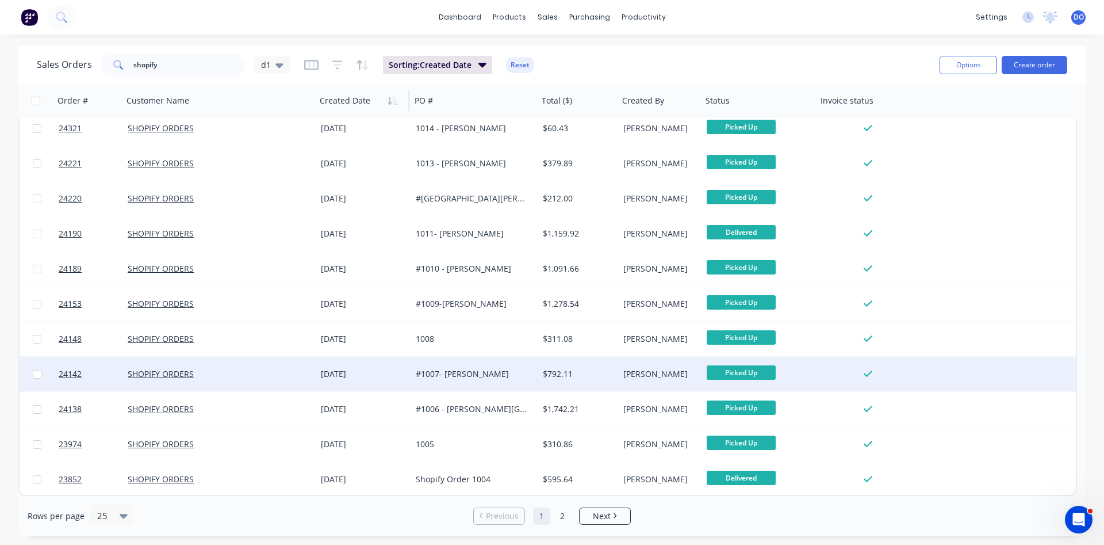
click at [466, 375] on div "#1007- [PERSON_NAME]" at bounding box center [472, 374] width 112 height 12
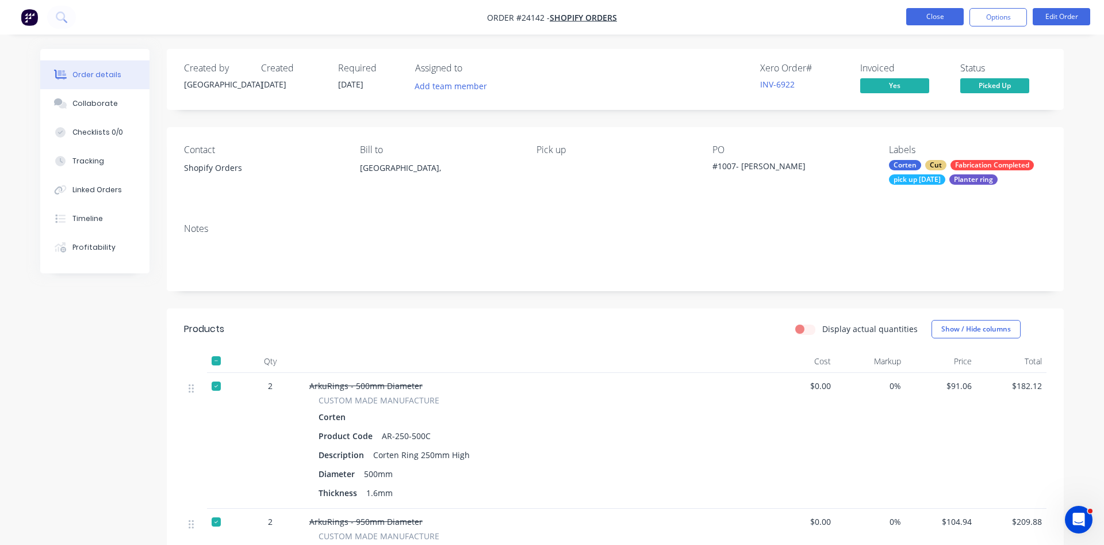
click at [909, 21] on button "Close" at bounding box center [935, 16] width 58 height 17
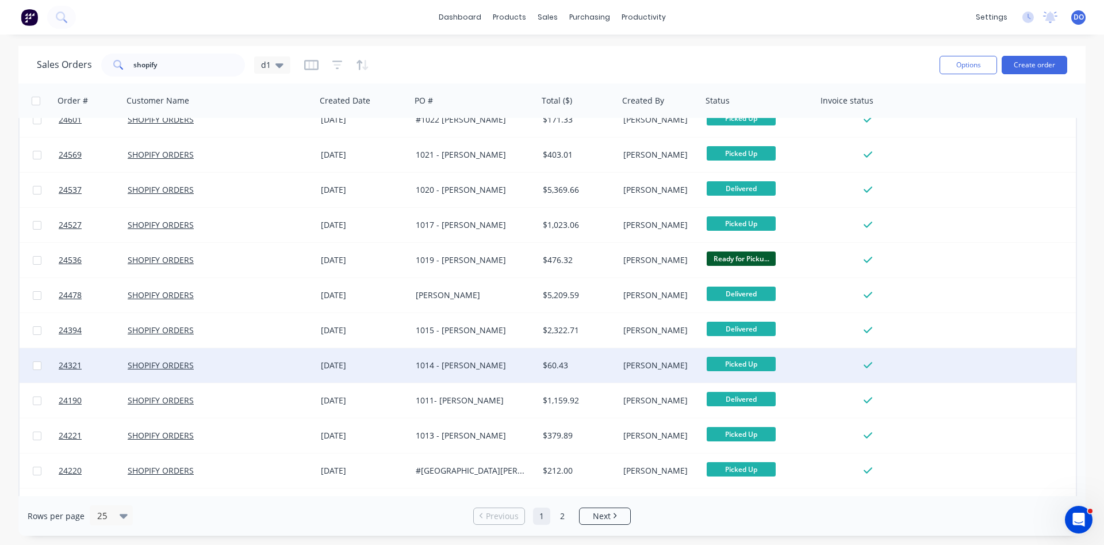
scroll to position [499, 0]
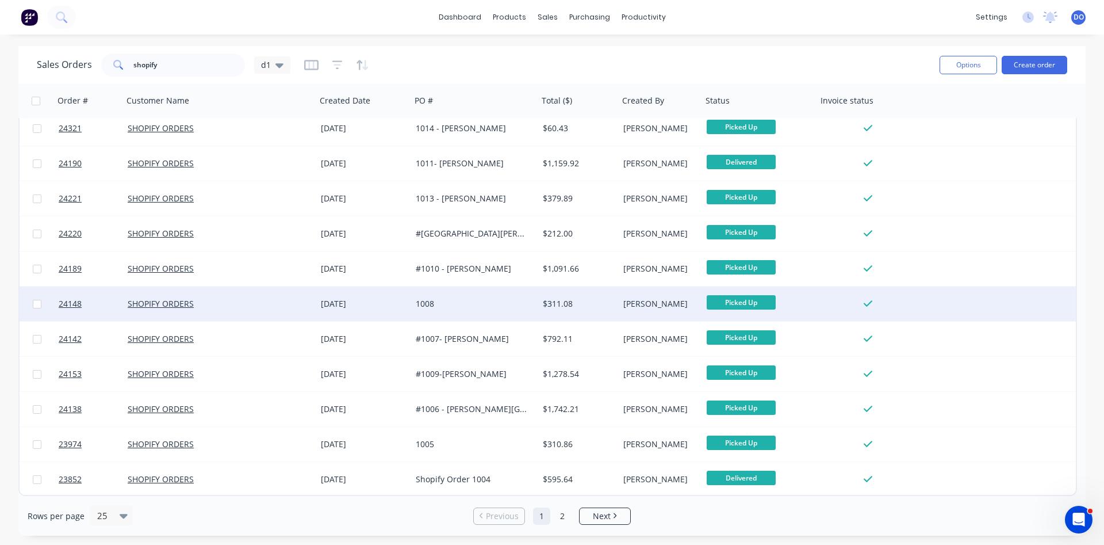
click at [461, 303] on div "1008" at bounding box center [472, 304] width 112 height 12
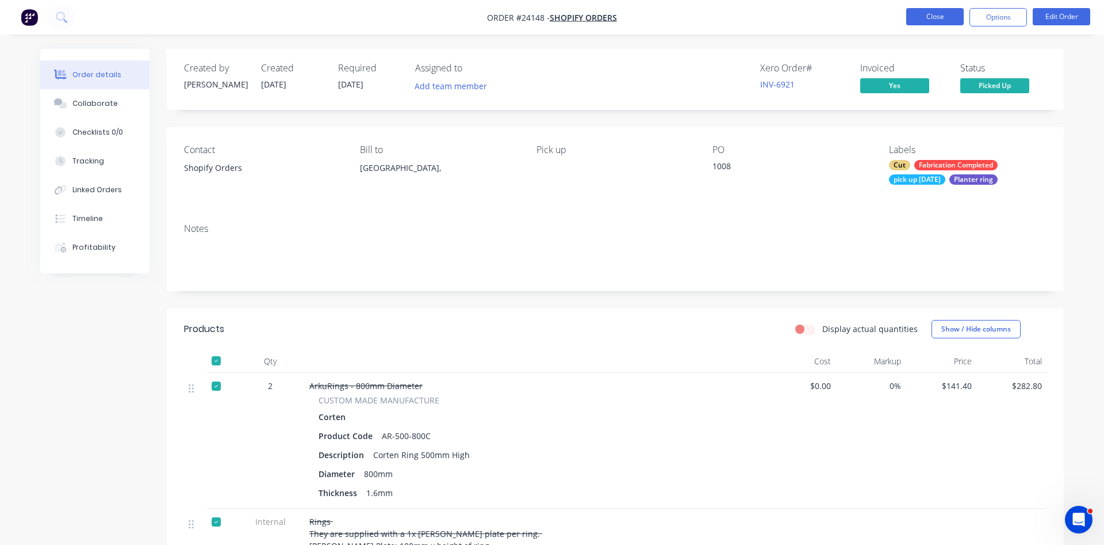
click at [951, 21] on button "Close" at bounding box center [935, 16] width 58 height 17
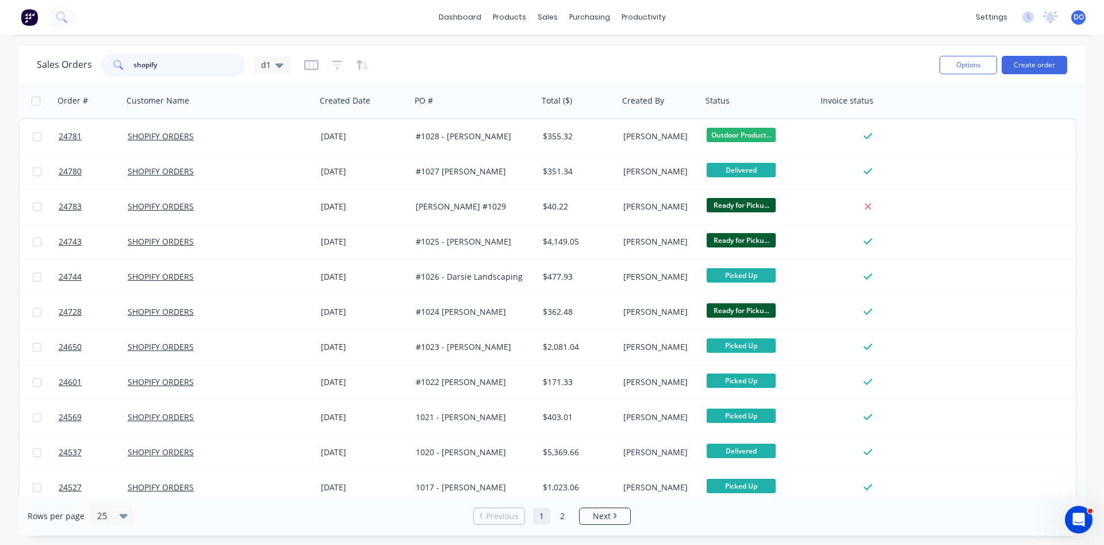
drag, startPoint x: 168, startPoint y: 63, endPoint x: 94, endPoint y: 56, distance: 74.5
click at [133, 56] on input "shopify" at bounding box center [189, 64] width 112 height 23
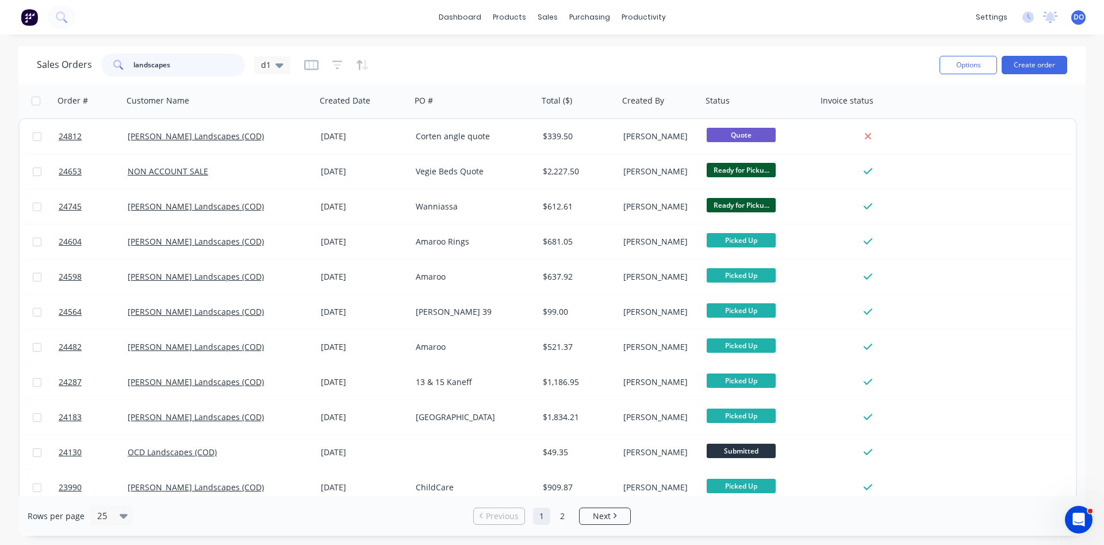
drag, startPoint x: 173, startPoint y: 63, endPoint x: 121, endPoint y: 67, distance: 52.4
click at [133, 67] on input "landscapes" at bounding box center [189, 64] width 112 height 23
type input "edge"
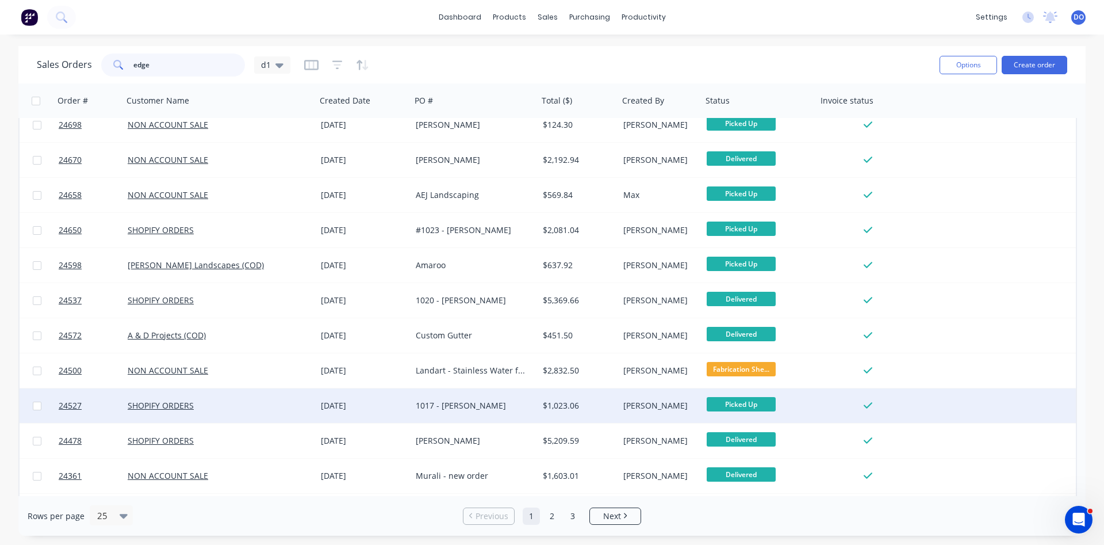
scroll to position [499, 0]
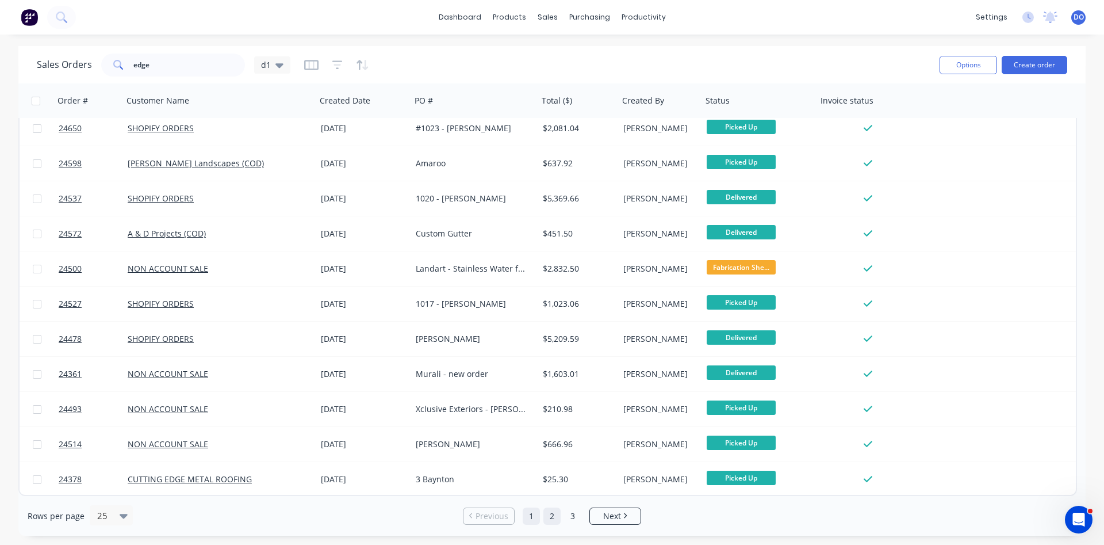
click at [554, 518] on link "2" at bounding box center [551, 515] width 17 height 17
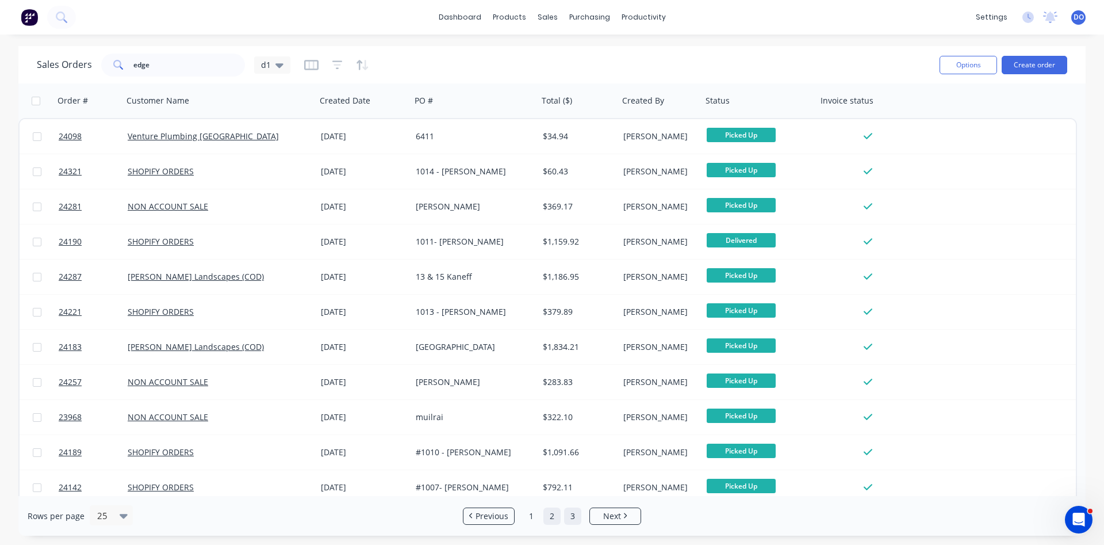
click at [575, 514] on link "3" at bounding box center [572, 515] width 17 height 17
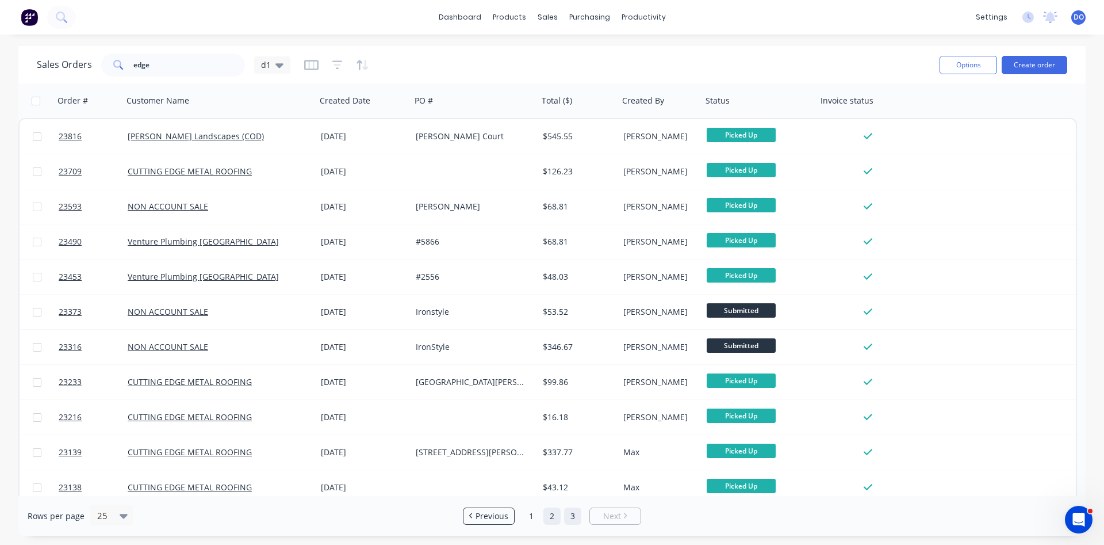
click at [553, 518] on link "2" at bounding box center [551, 515] width 17 height 17
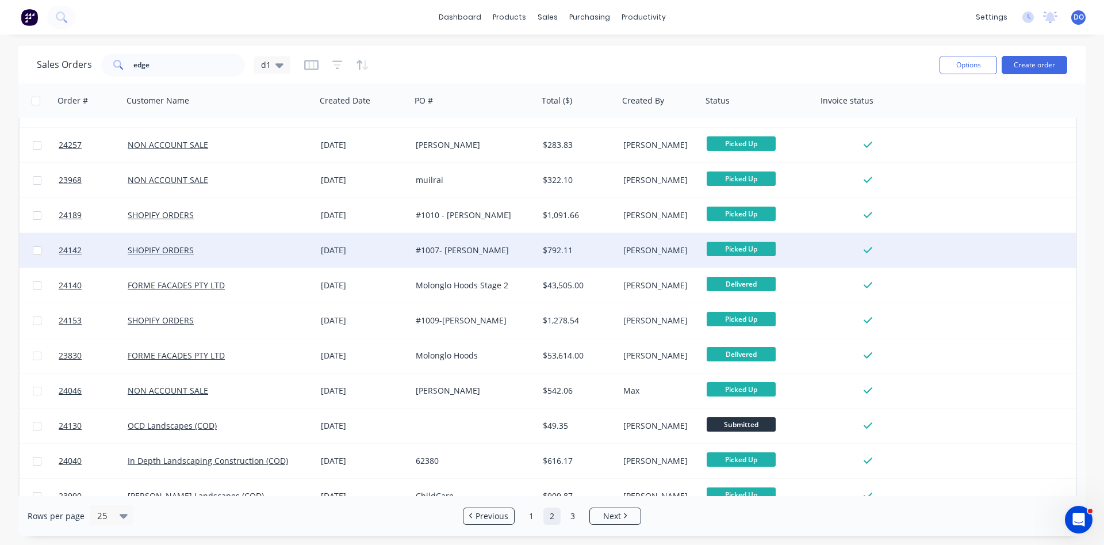
scroll to position [171, 0]
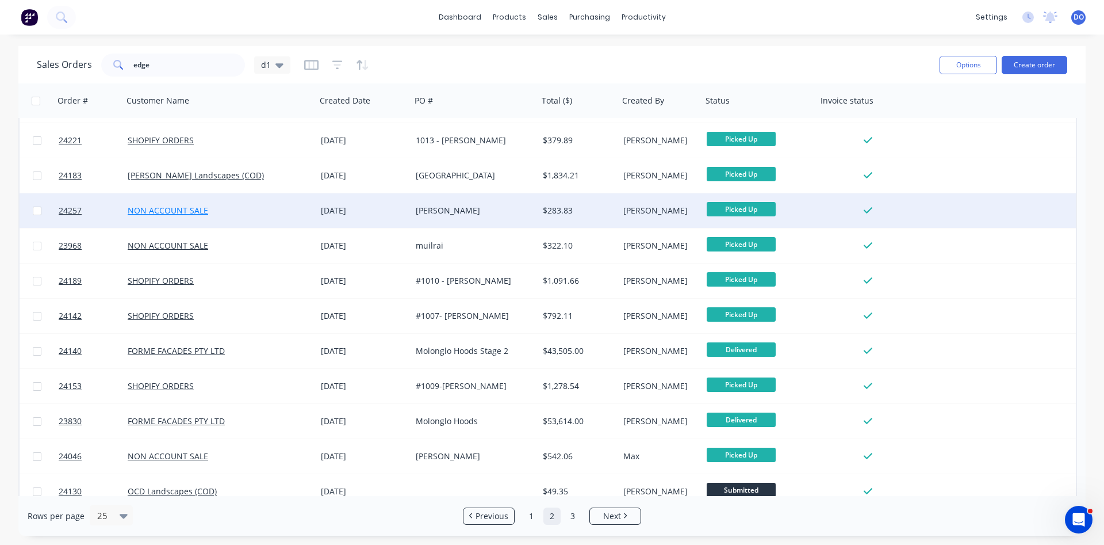
click at [195, 209] on link "NON ACCOUNT SALE" at bounding box center [168, 210] width 81 height 11
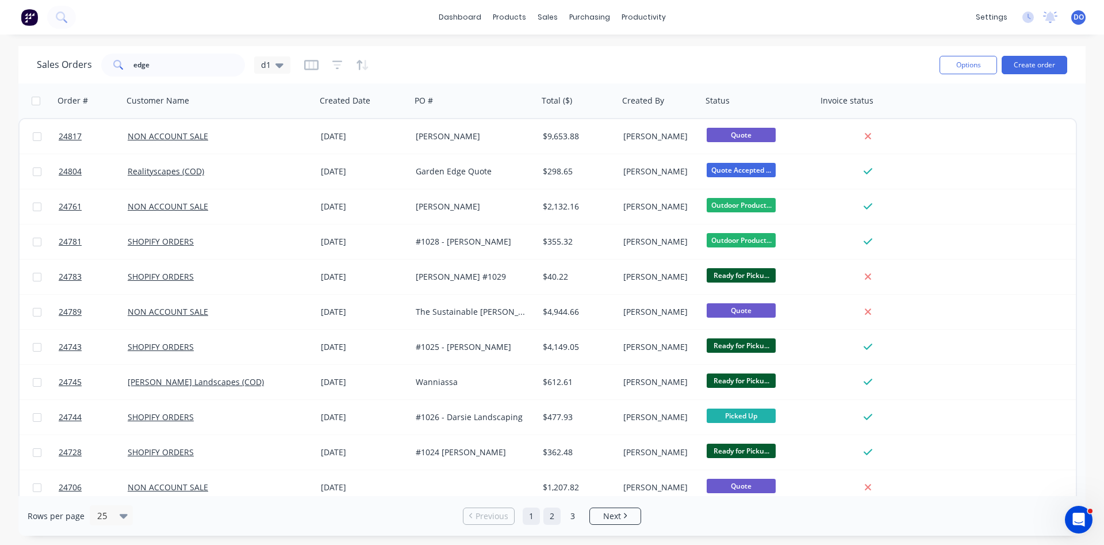
click at [549, 518] on link "2" at bounding box center [551, 515] width 17 height 17
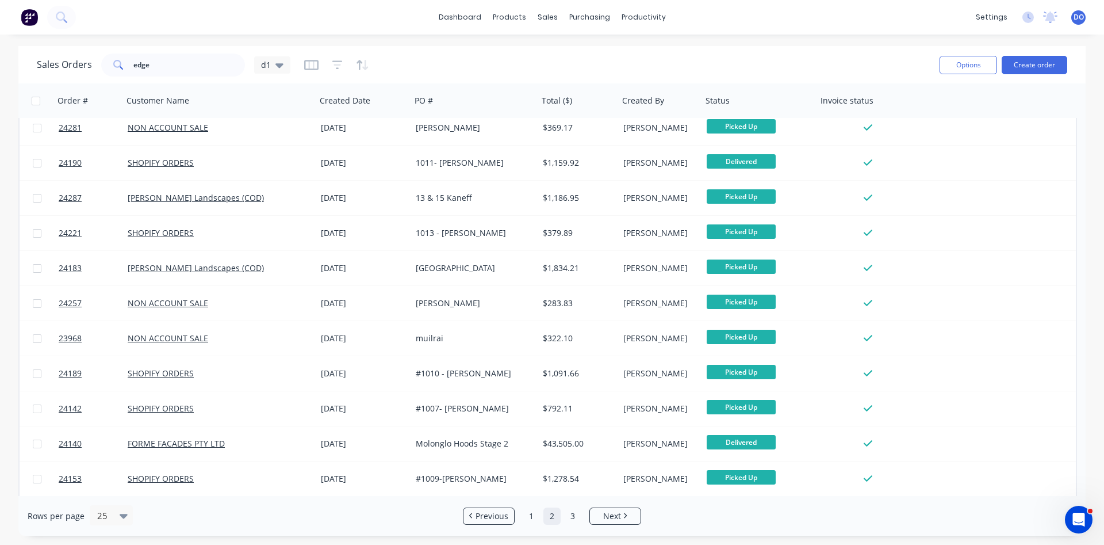
scroll to position [66, 0]
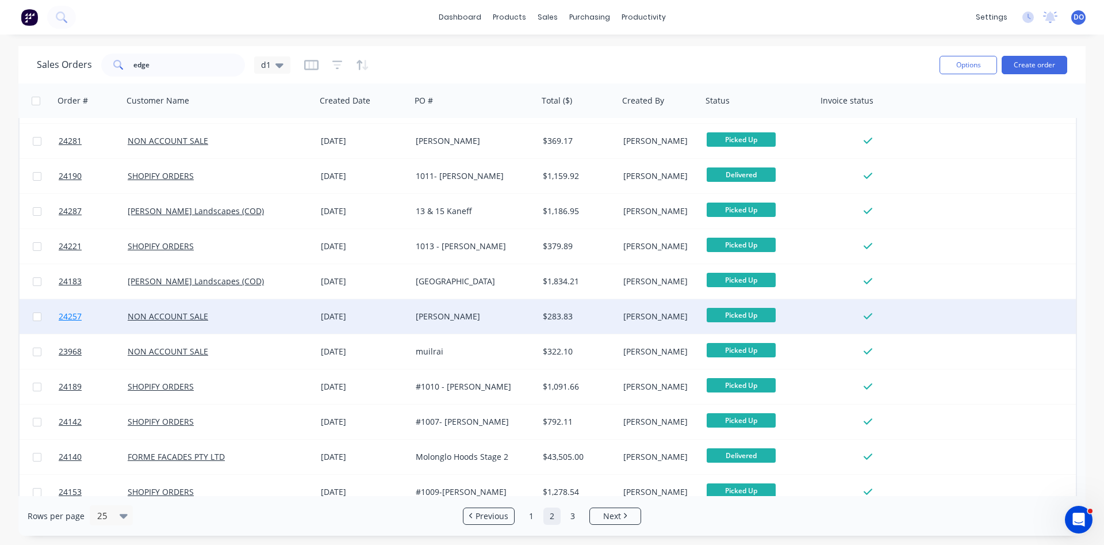
click at [70, 319] on span "24257" at bounding box center [70, 317] width 23 height 12
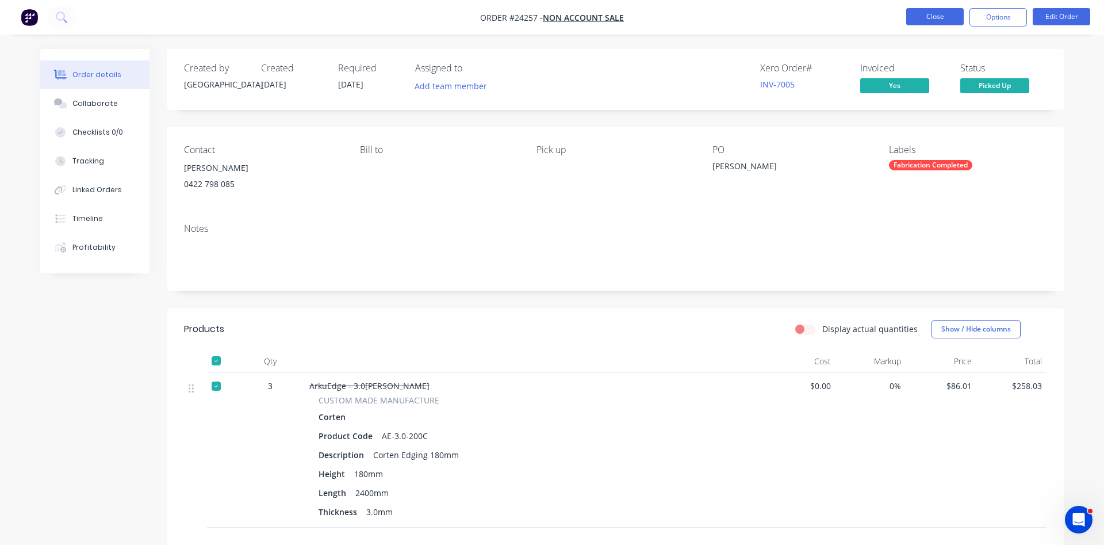
click at [914, 15] on button "Close" at bounding box center [935, 16] width 58 height 17
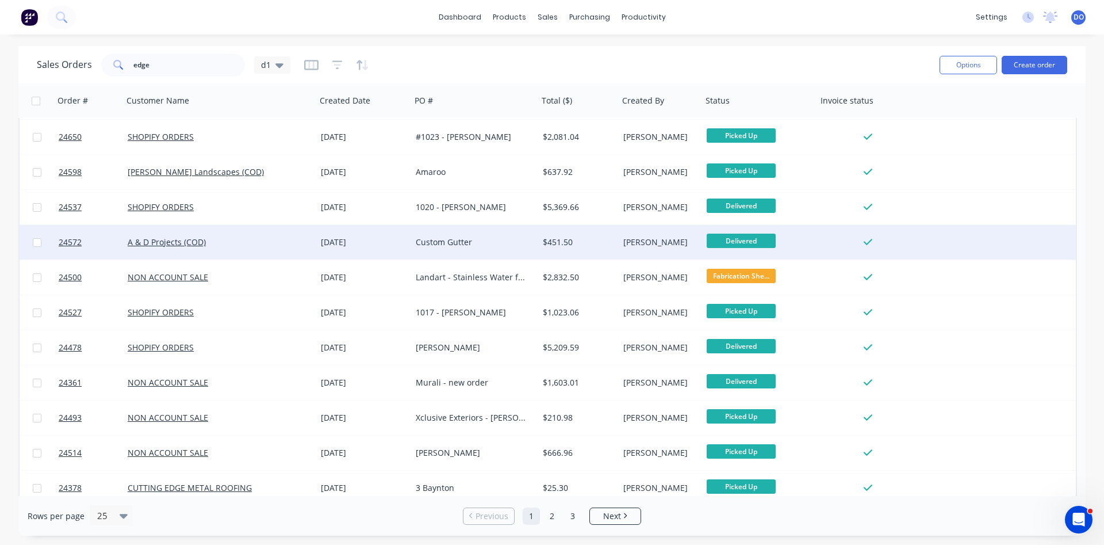
scroll to position [499, 0]
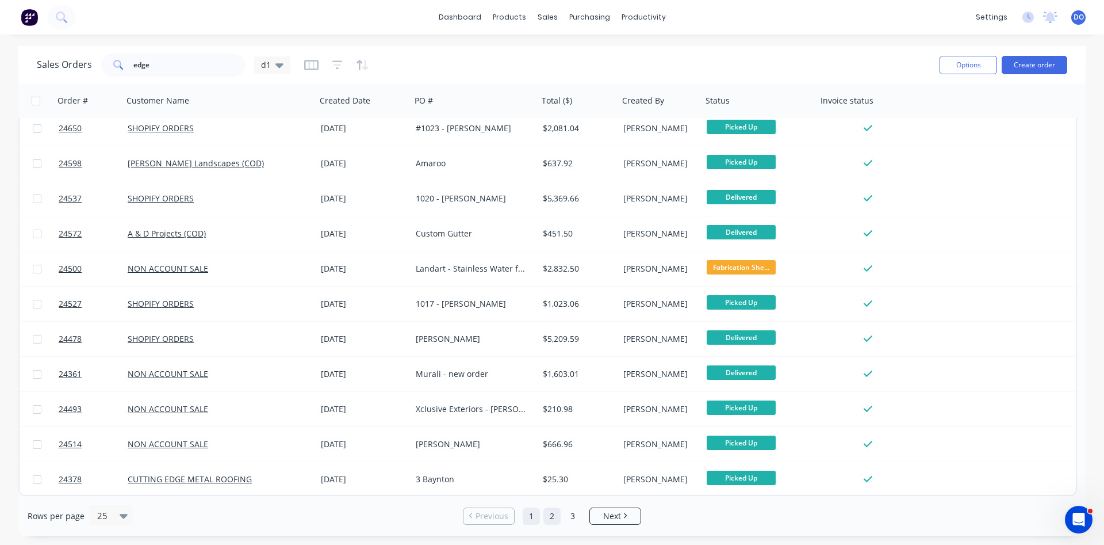
click at [554, 518] on link "2" at bounding box center [551, 515] width 17 height 17
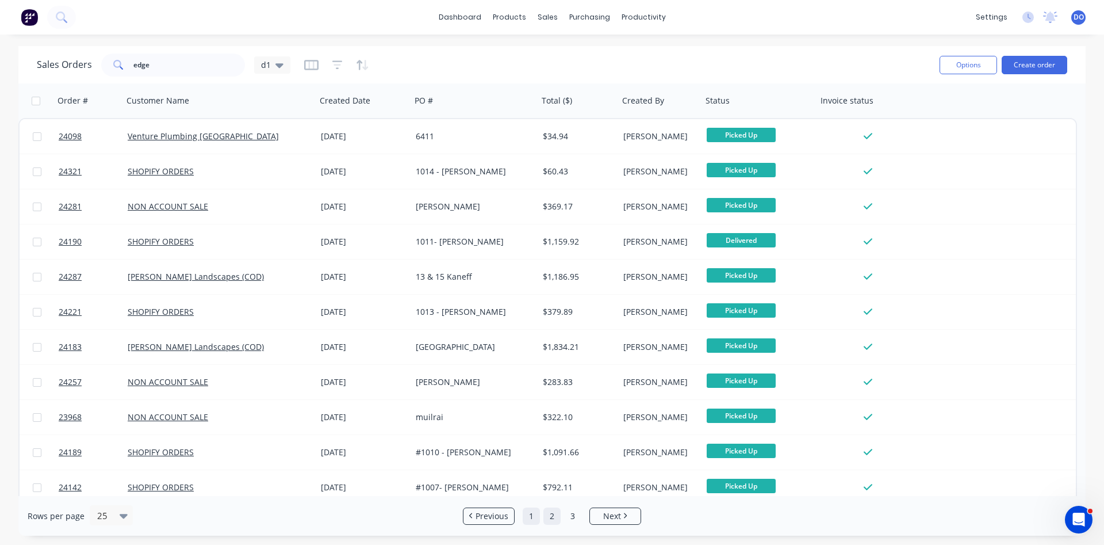
click at [530, 518] on link "1" at bounding box center [531, 515] width 17 height 17
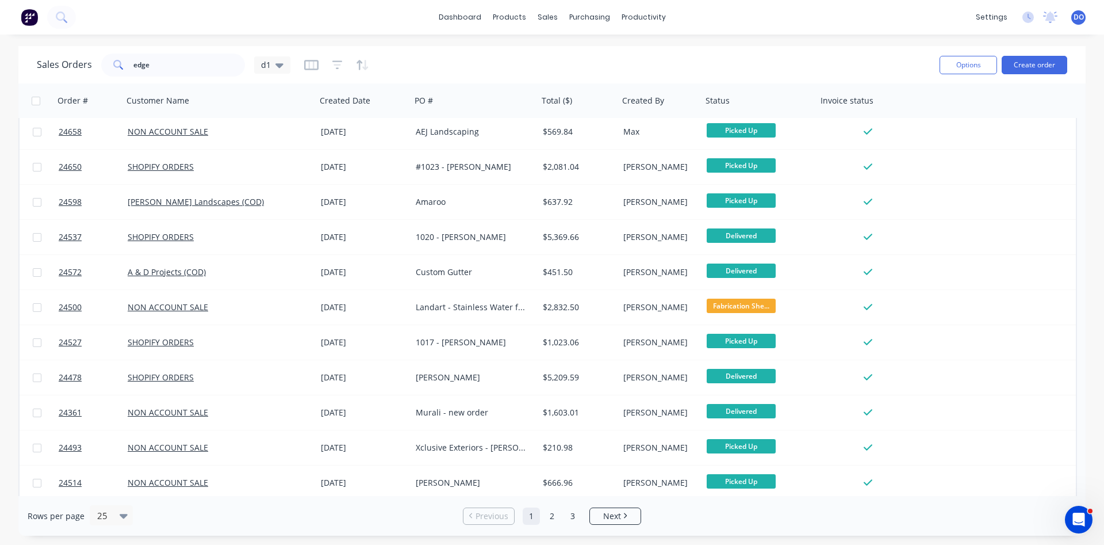
scroll to position [499, 0]
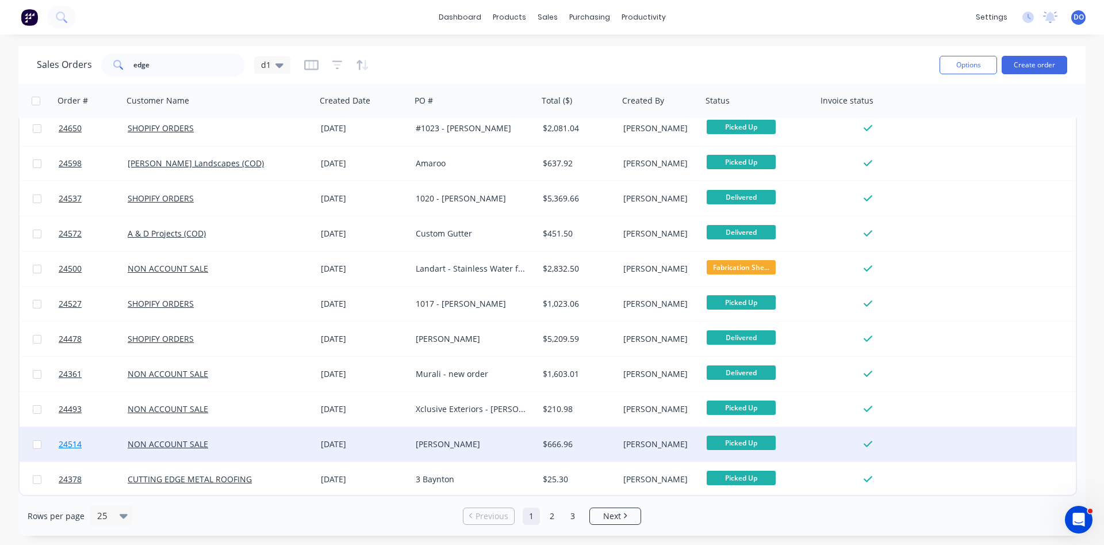
click at [68, 446] on span "24514" at bounding box center [70, 444] width 23 height 12
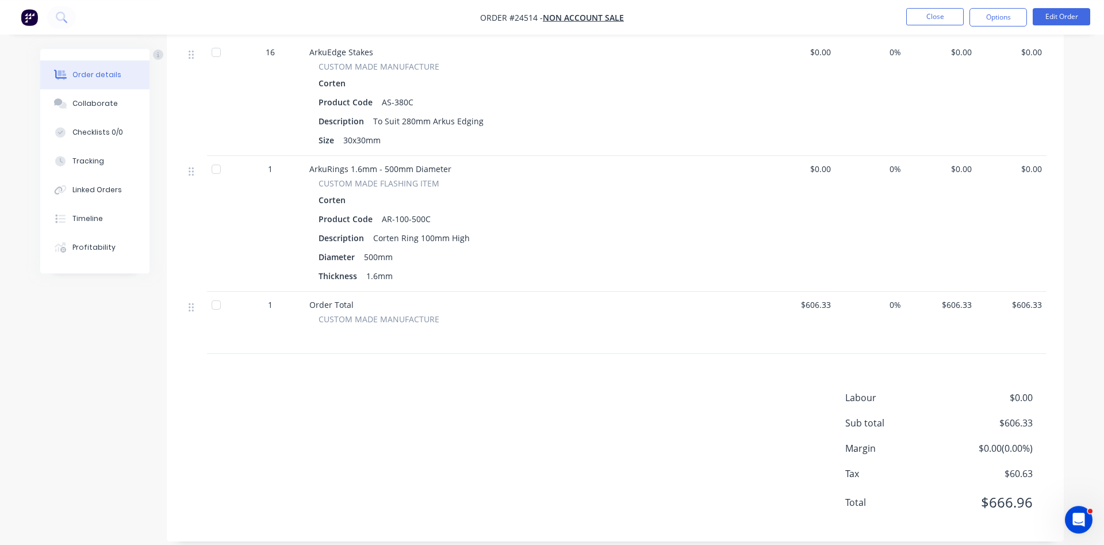
scroll to position [772, 0]
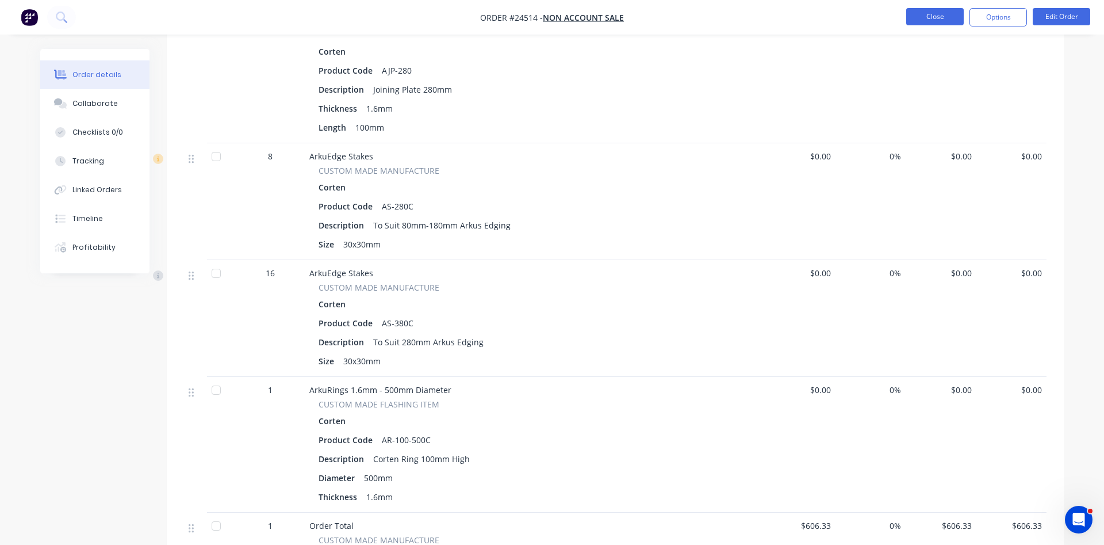
click at [940, 15] on button "Close" at bounding box center [935, 16] width 58 height 17
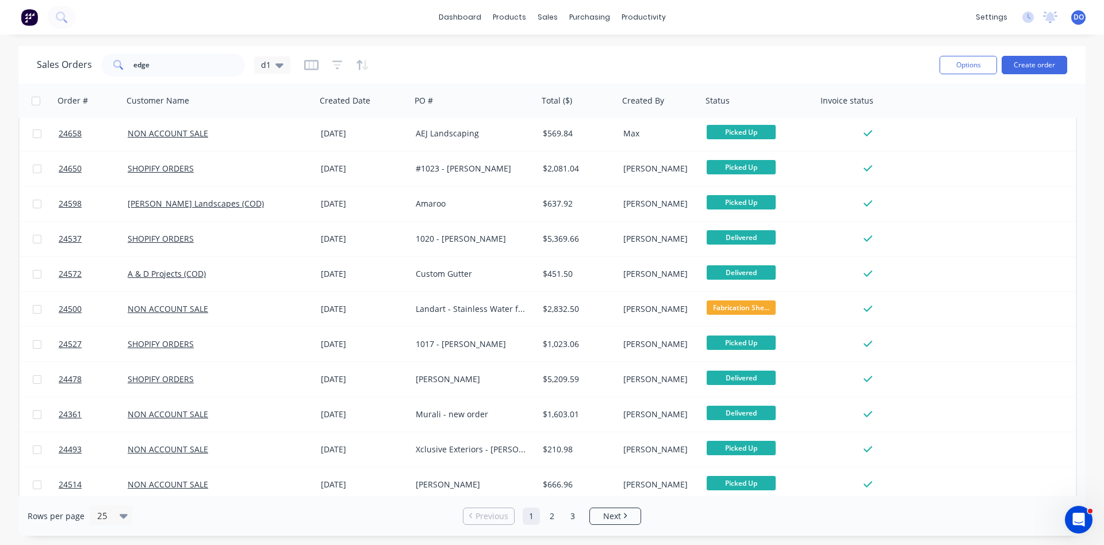
scroll to position [499, 0]
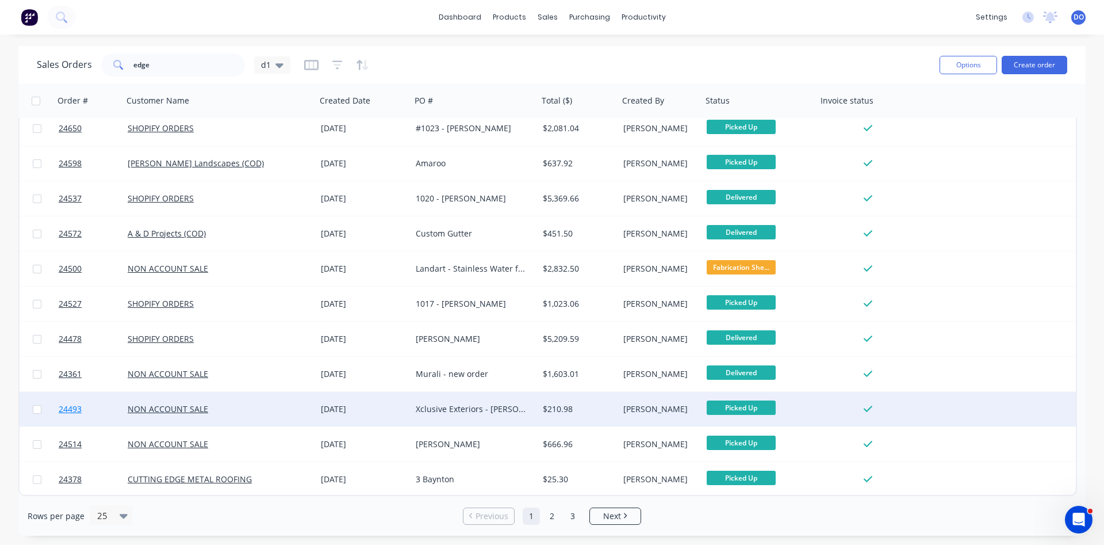
click at [75, 411] on span "24493" at bounding box center [70, 409] width 23 height 12
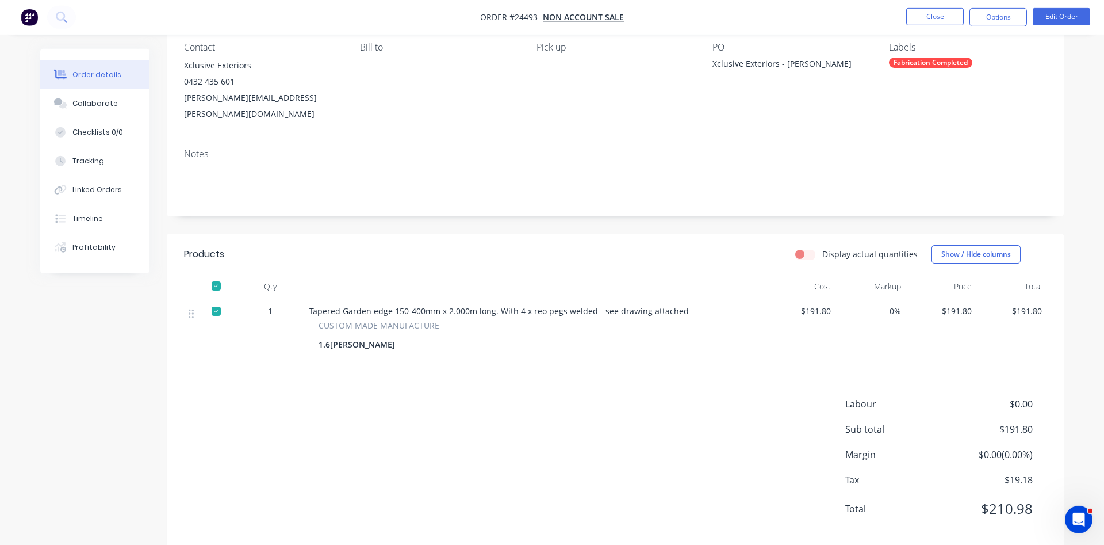
scroll to position [106, 0]
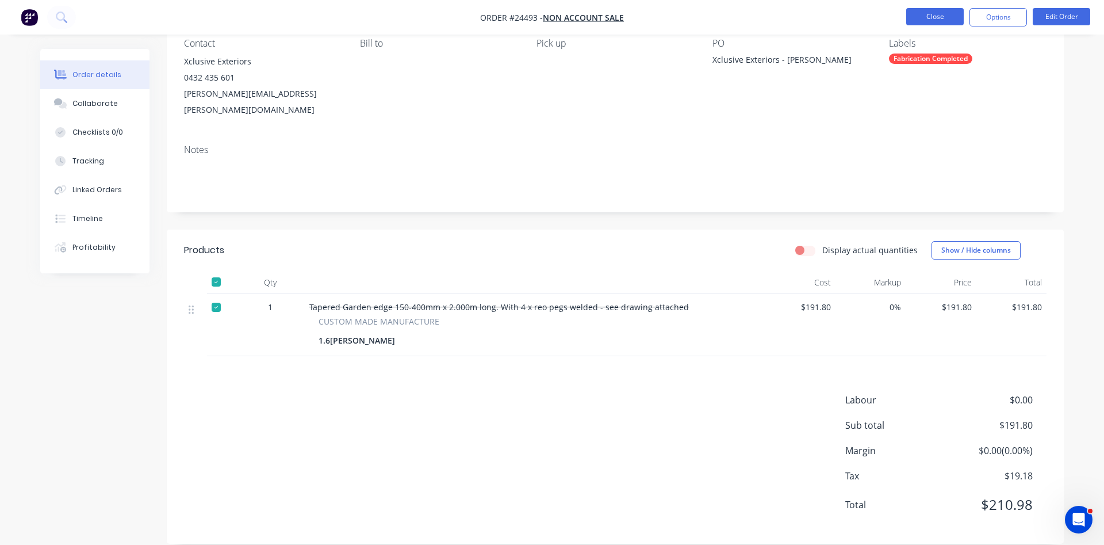
click at [944, 17] on button "Close" at bounding box center [935, 16] width 58 height 17
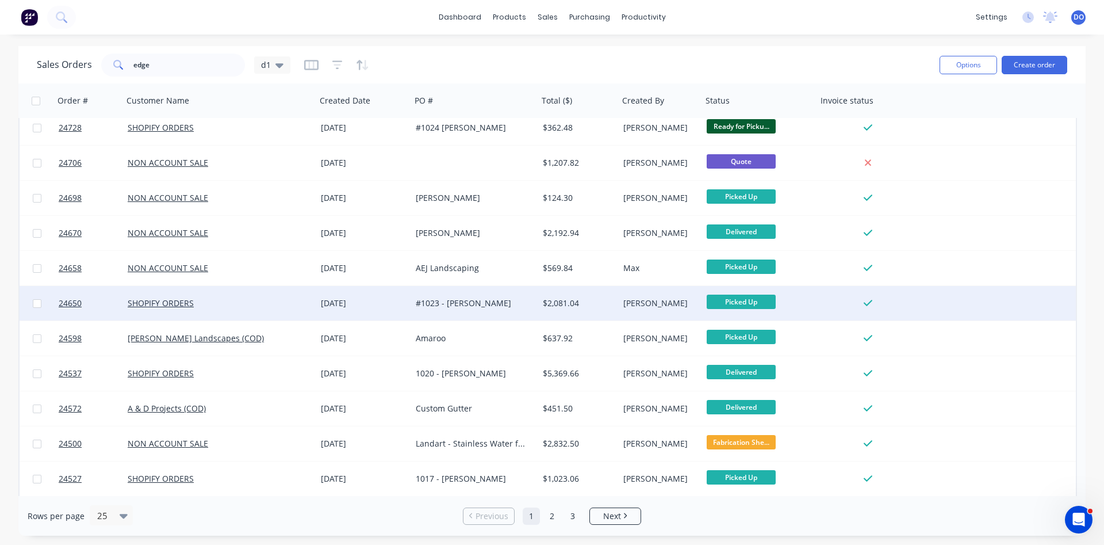
scroll to position [303, 0]
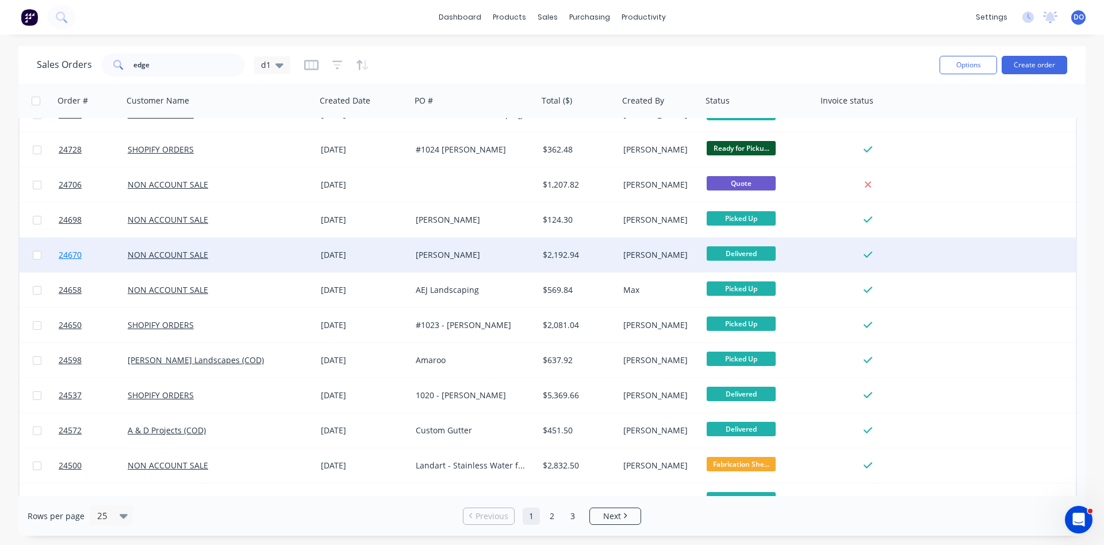
click at [76, 256] on span "24670" at bounding box center [70, 255] width 23 height 12
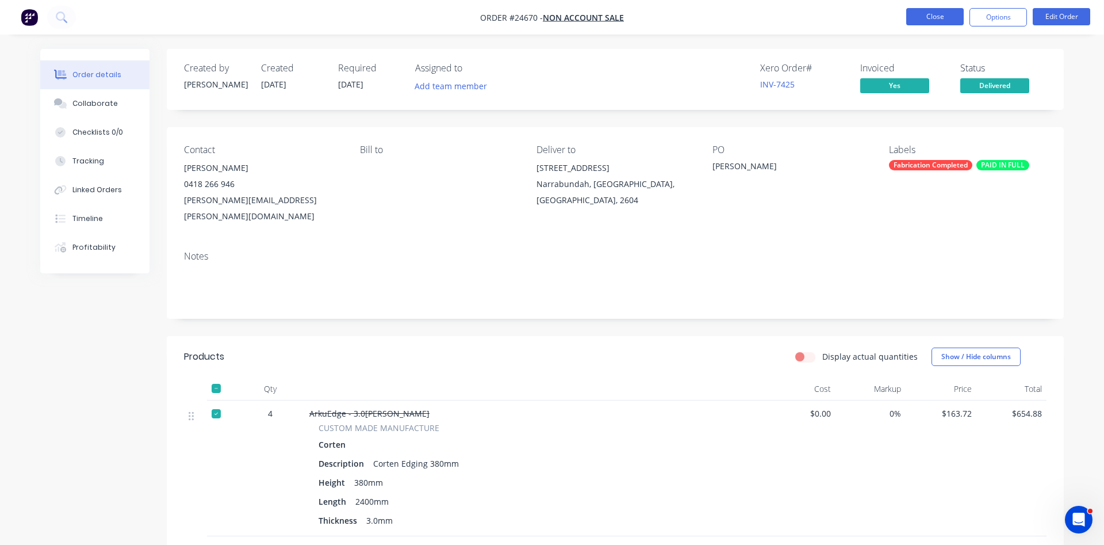
click at [915, 19] on button "Close" at bounding box center [935, 16] width 58 height 17
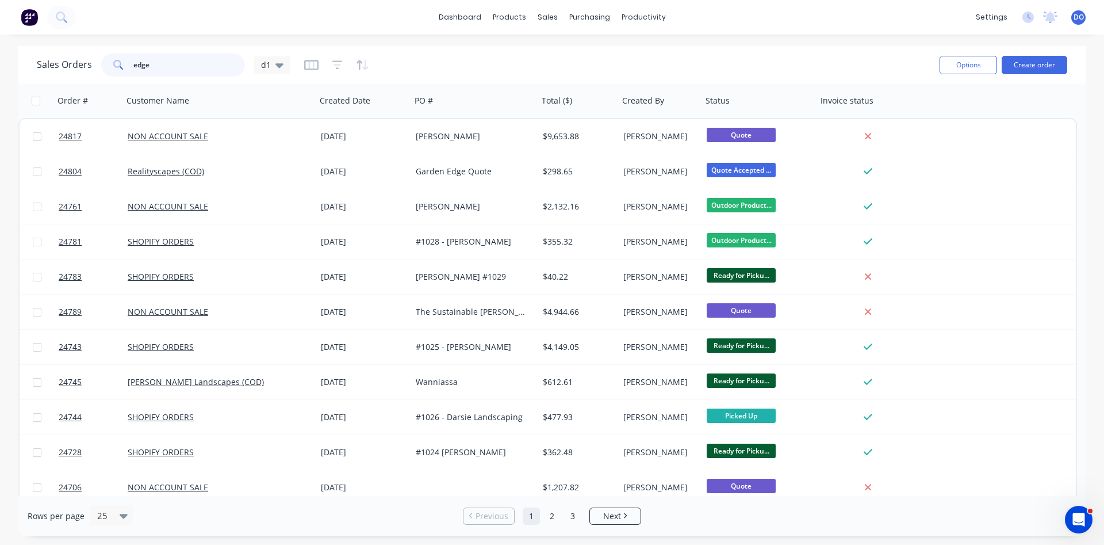
drag, startPoint x: 152, startPoint y: 63, endPoint x: 114, endPoint y: 60, distance: 37.5
click at [133, 60] on input "edge" at bounding box center [189, 64] width 112 height 23
click at [152, 60] on input "edge" at bounding box center [189, 64] width 112 height 23
drag, startPoint x: 154, startPoint y: 65, endPoint x: 125, endPoint y: 66, distance: 29.3
click at [133, 66] on input "edge" at bounding box center [189, 64] width 112 height 23
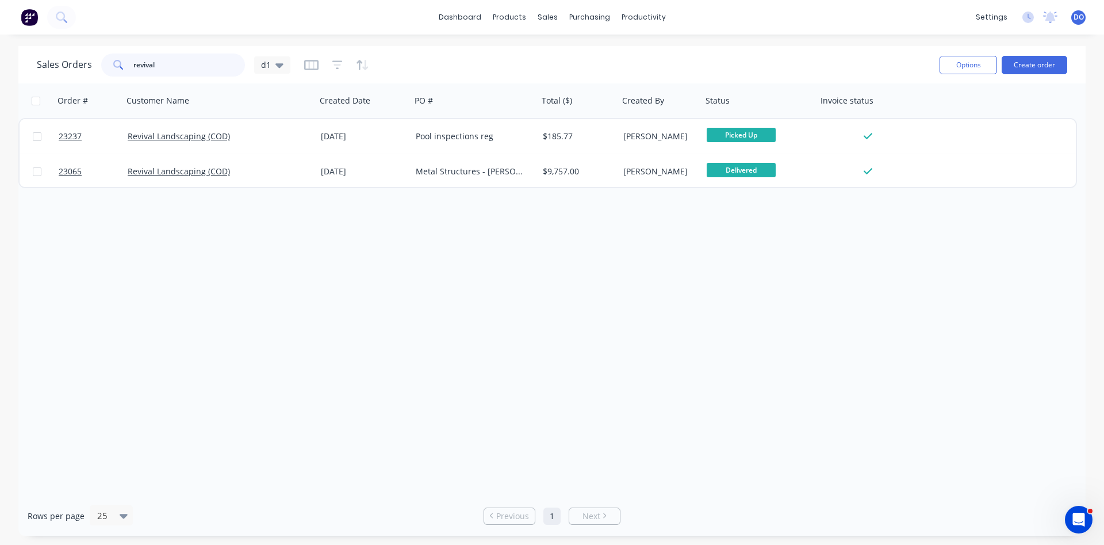
drag, startPoint x: 159, startPoint y: 66, endPoint x: 104, endPoint y: 64, distance: 55.2
click at [133, 64] on input "revival" at bounding box center [189, 64] width 112 height 23
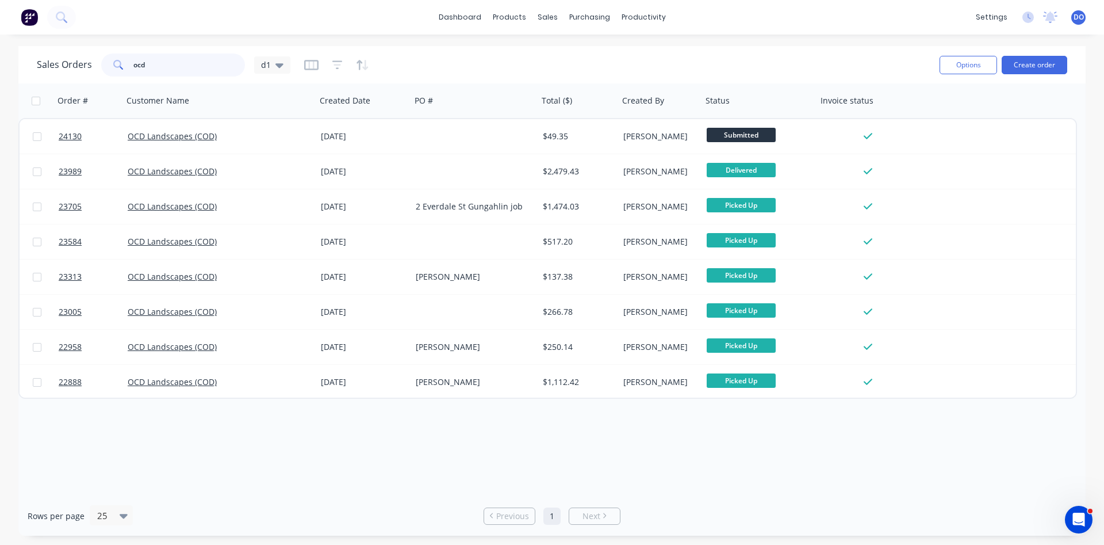
drag, startPoint x: 161, startPoint y: 66, endPoint x: 125, endPoint y: 64, distance: 36.3
click at [133, 64] on input "ocd" at bounding box center [189, 64] width 112 height 23
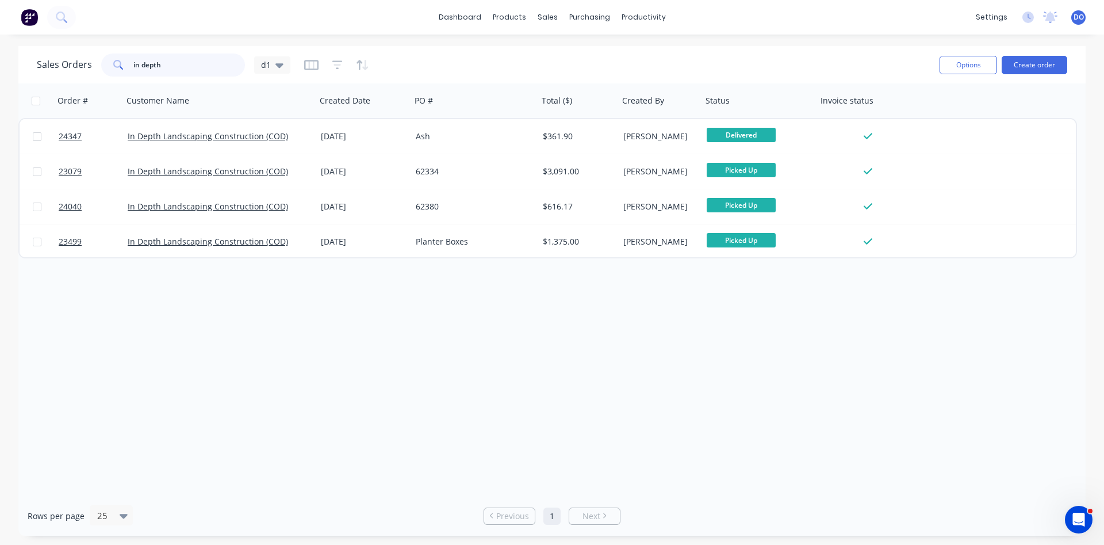
type input "in depth"
drag, startPoint x: 164, startPoint y: 62, endPoint x: 114, endPoint y: 65, distance: 50.2
click at [133, 65] on input "in depth" at bounding box center [189, 64] width 112 height 23
type input "rings"
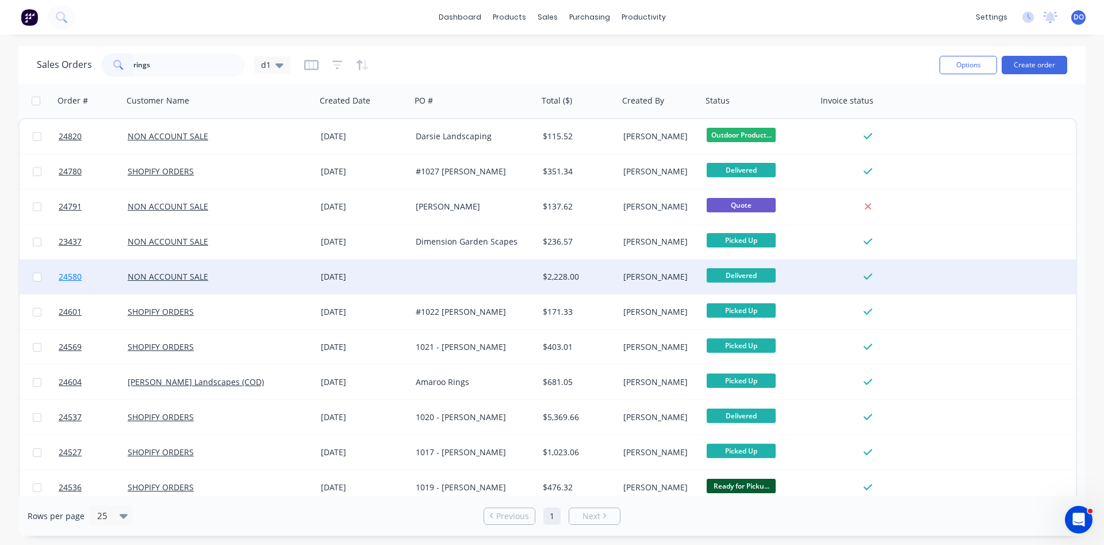
click at [69, 278] on span "24580" at bounding box center [70, 277] width 23 height 12
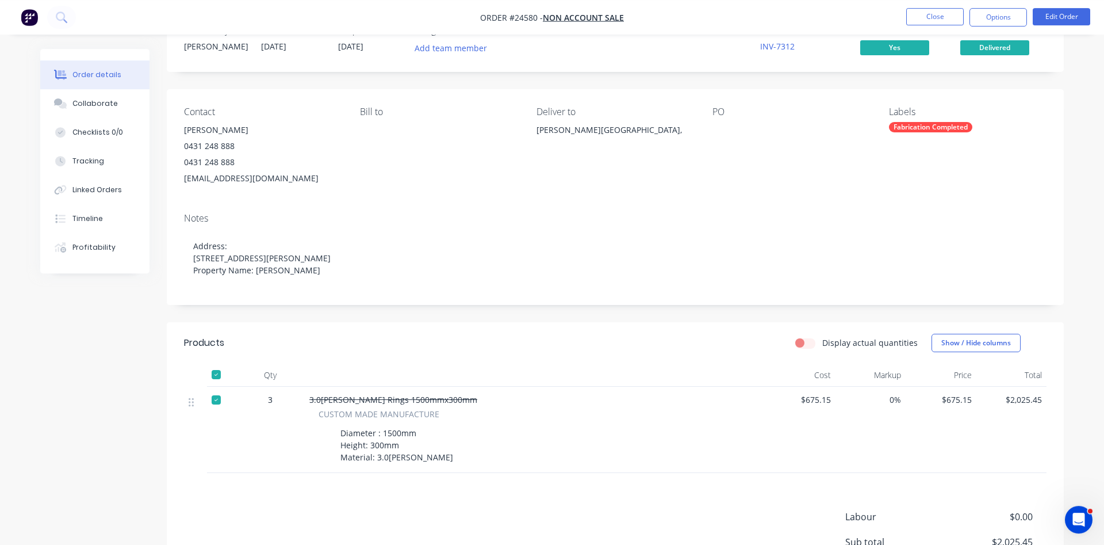
scroll to position [195, 0]
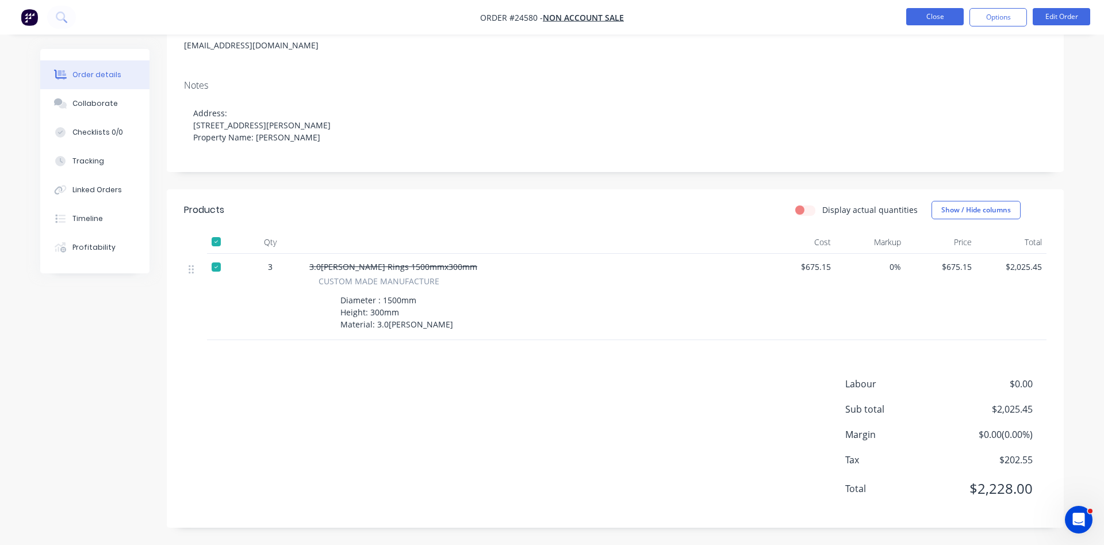
click at [937, 10] on button "Close" at bounding box center [935, 16] width 58 height 17
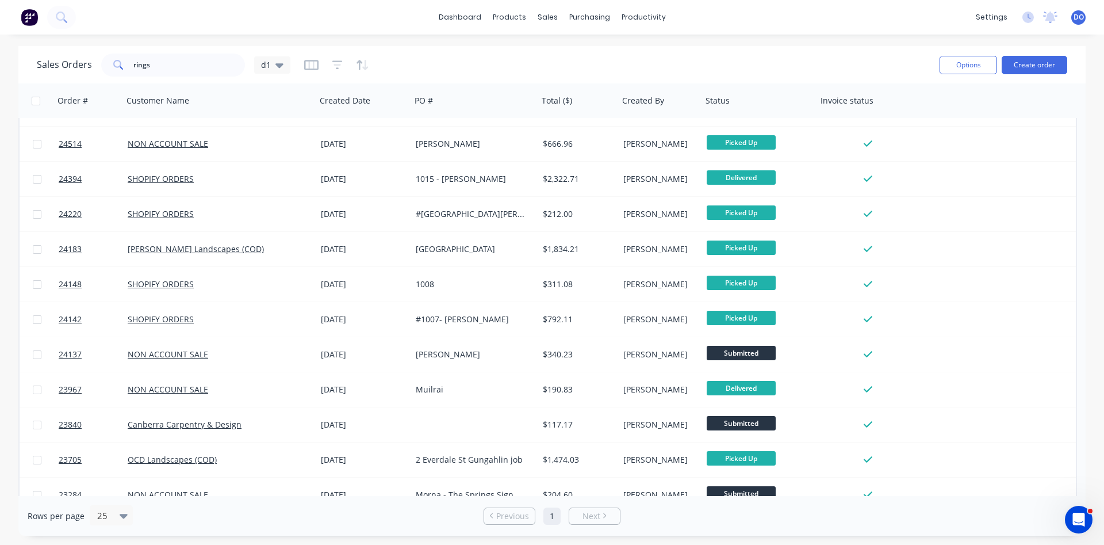
scroll to position [429, 0]
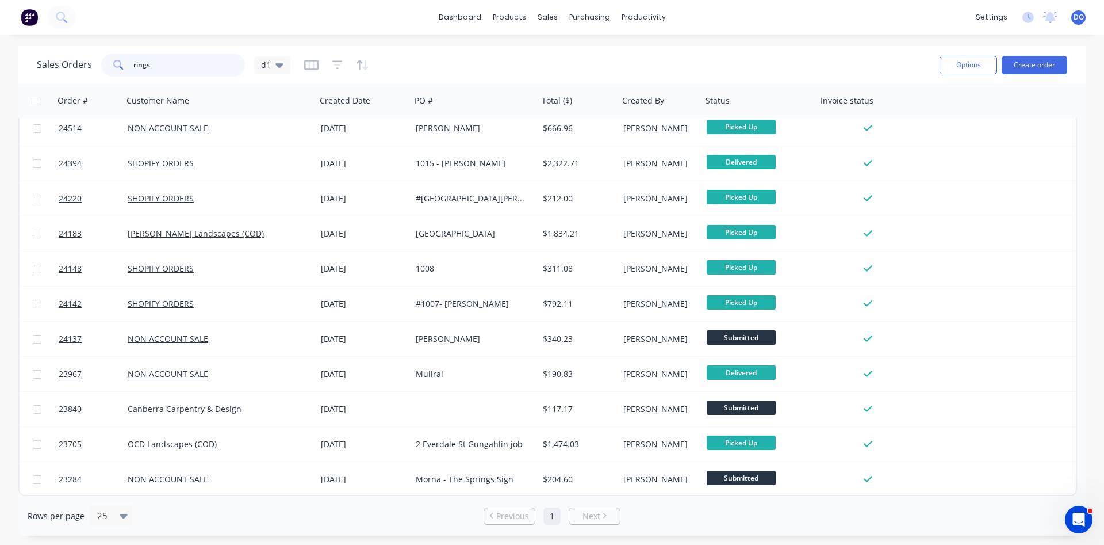
drag, startPoint x: 152, startPoint y: 68, endPoint x: 74, endPoint y: 49, distance: 80.4
click at [133, 53] on input "rings" at bounding box center [189, 64] width 112 height 23
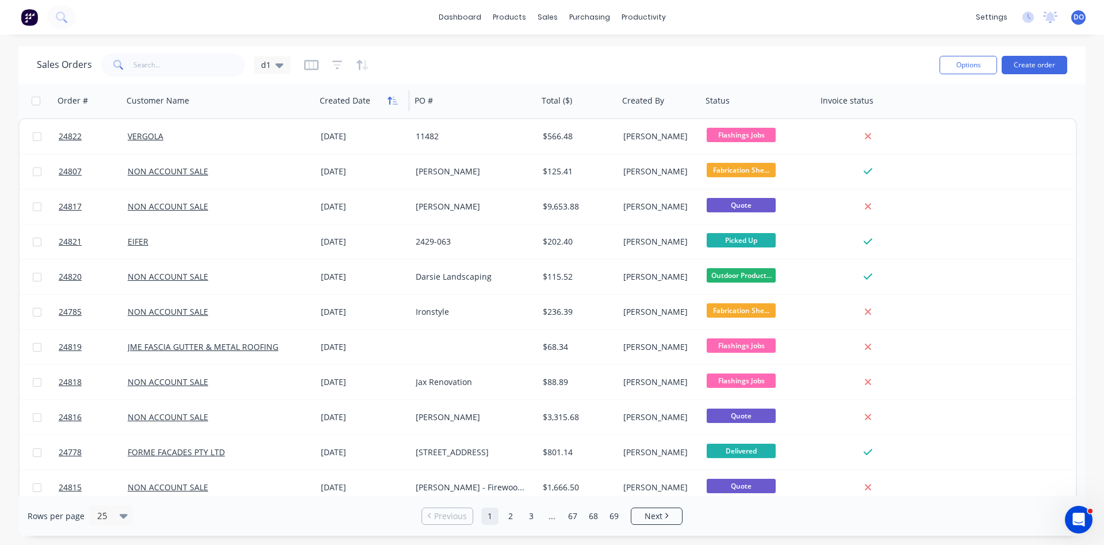
click at [387, 101] on button "button" at bounding box center [392, 100] width 17 height 17
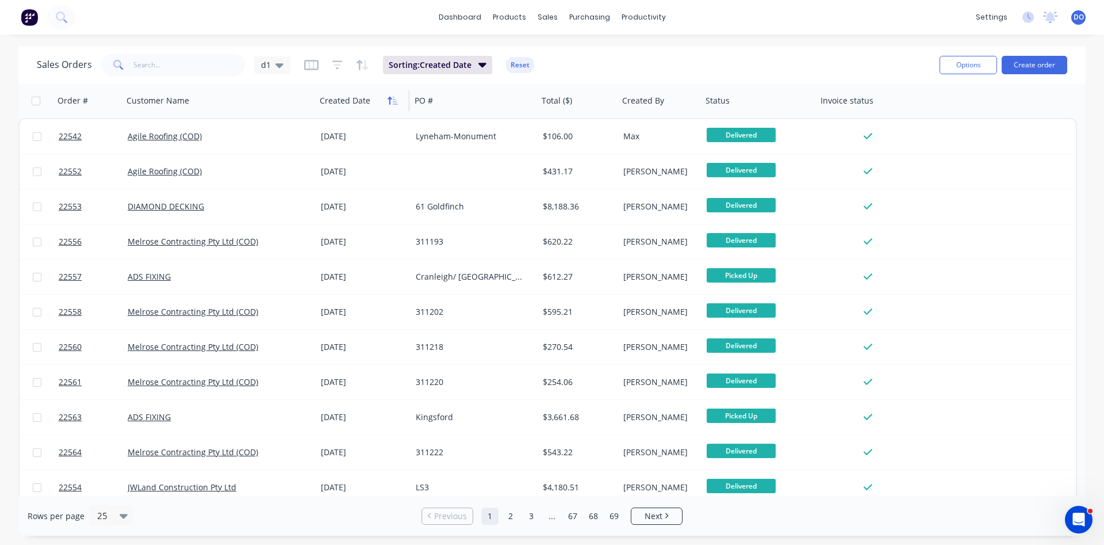
click at [387, 99] on button "button" at bounding box center [392, 100] width 17 height 17
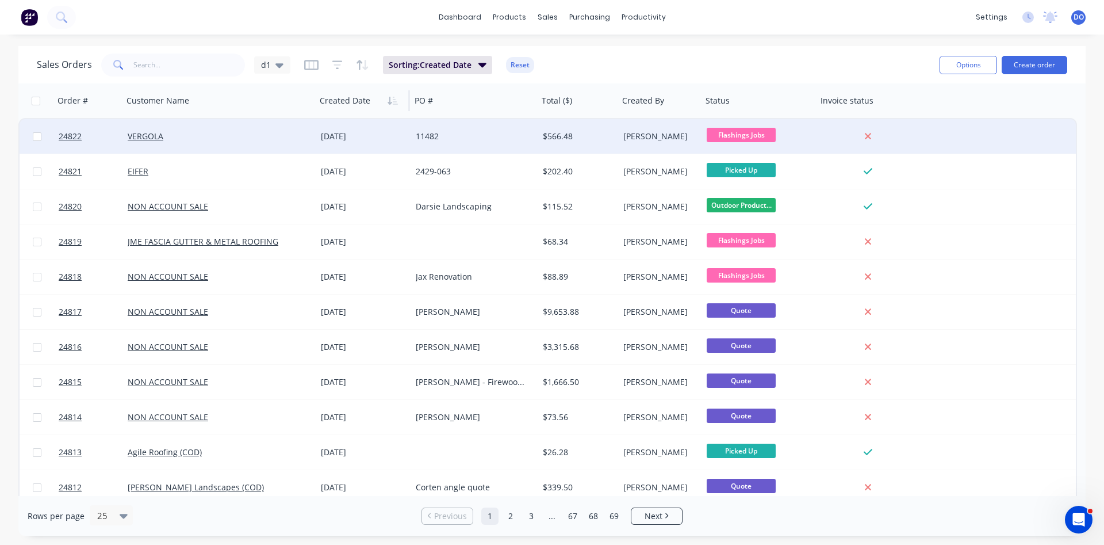
click at [243, 135] on div "VERGOLA" at bounding box center [215, 137] width 175 height 12
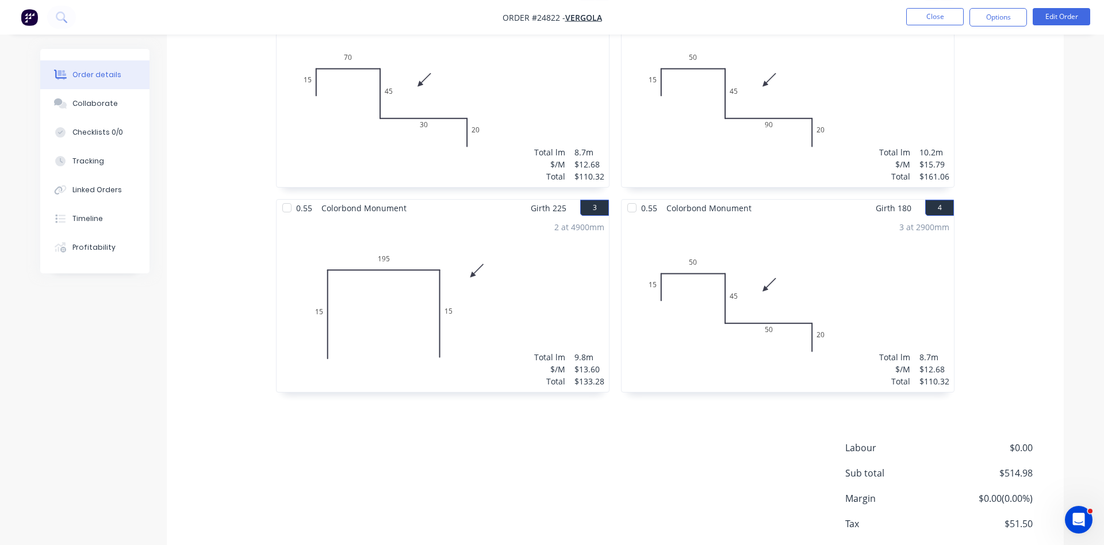
scroll to position [250, 0]
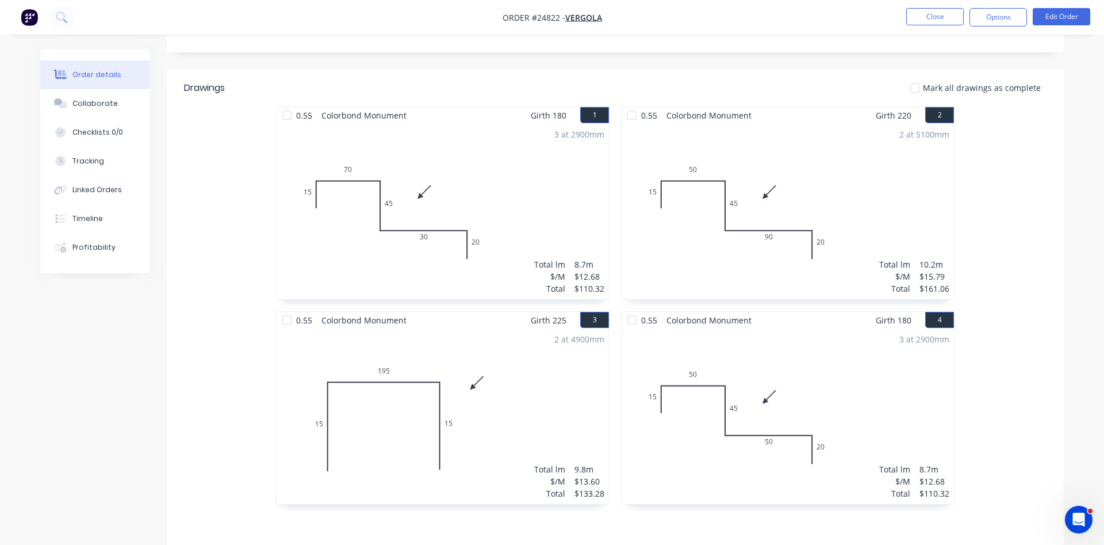
click at [928, 6] on nav "Order #24822 - VERGOLA Close Options Edit Order" at bounding box center [552, 17] width 1104 height 35
click at [929, 13] on button "Close" at bounding box center [935, 16] width 58 height 17
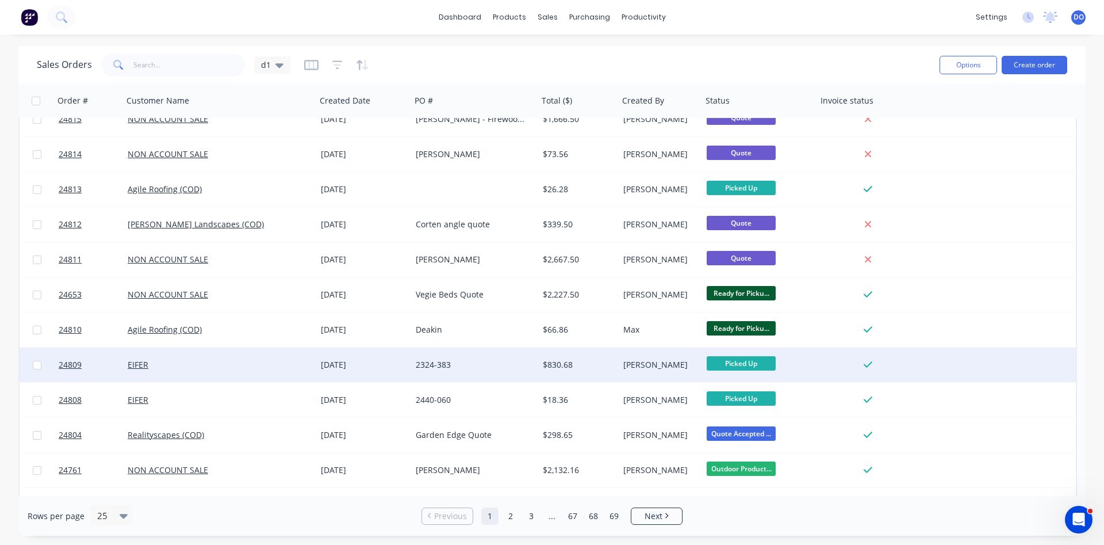
scroll to position [393, 0]
